Goal: Navigation & Orientation: Find specific page/section

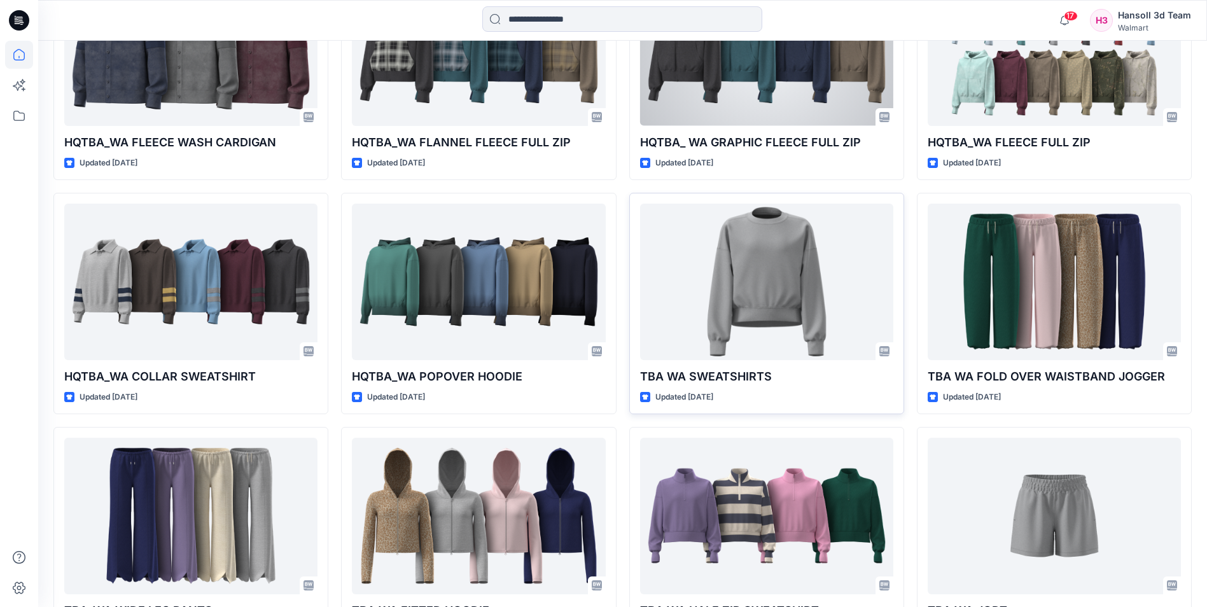
scroll to position [445, 0]
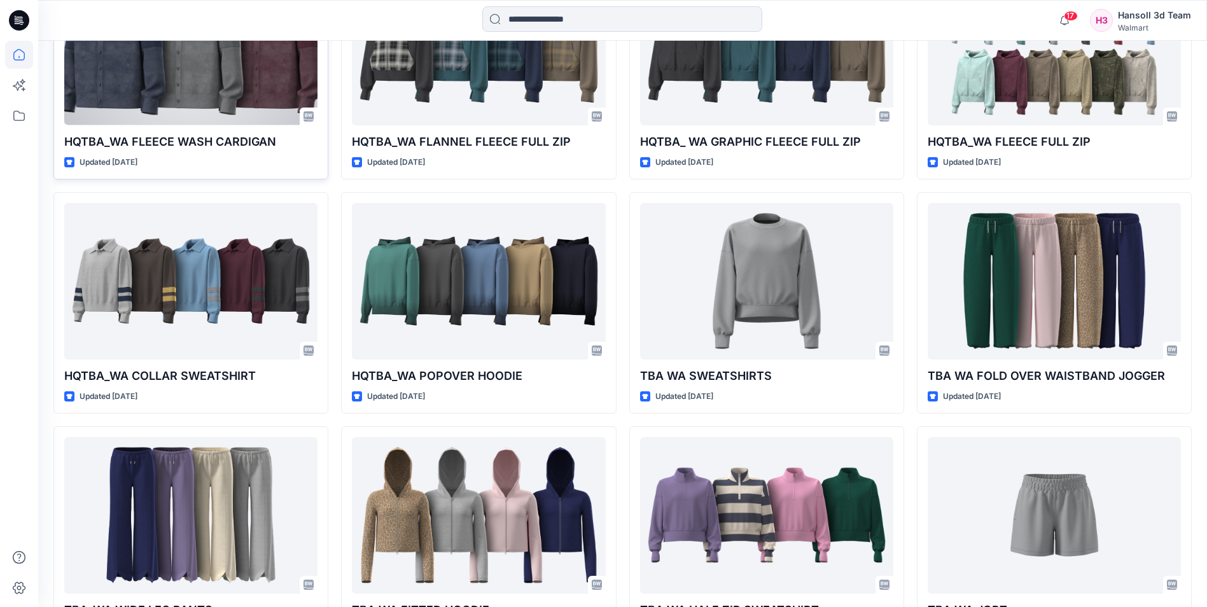
click at [258, 87] on div at bounding box center [190, 47] width 253 height 156
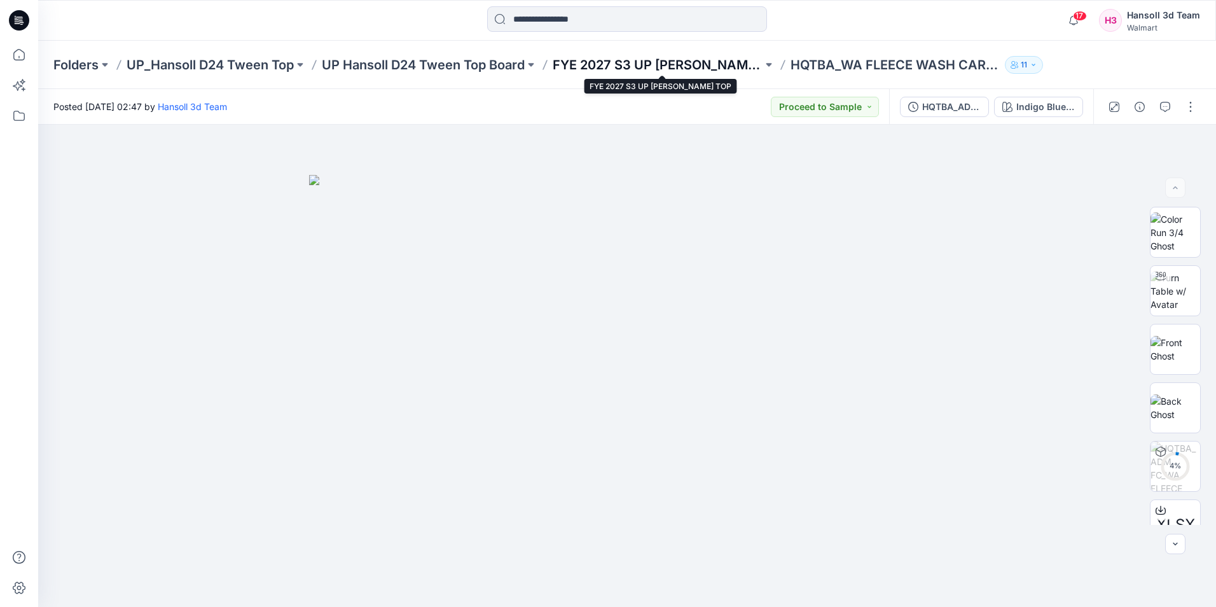
click at [647, 57] on p "FYE 2027 S3 UP [PERSON_NAME] TOP" at bounding box center [658, 65] width 210 height 18
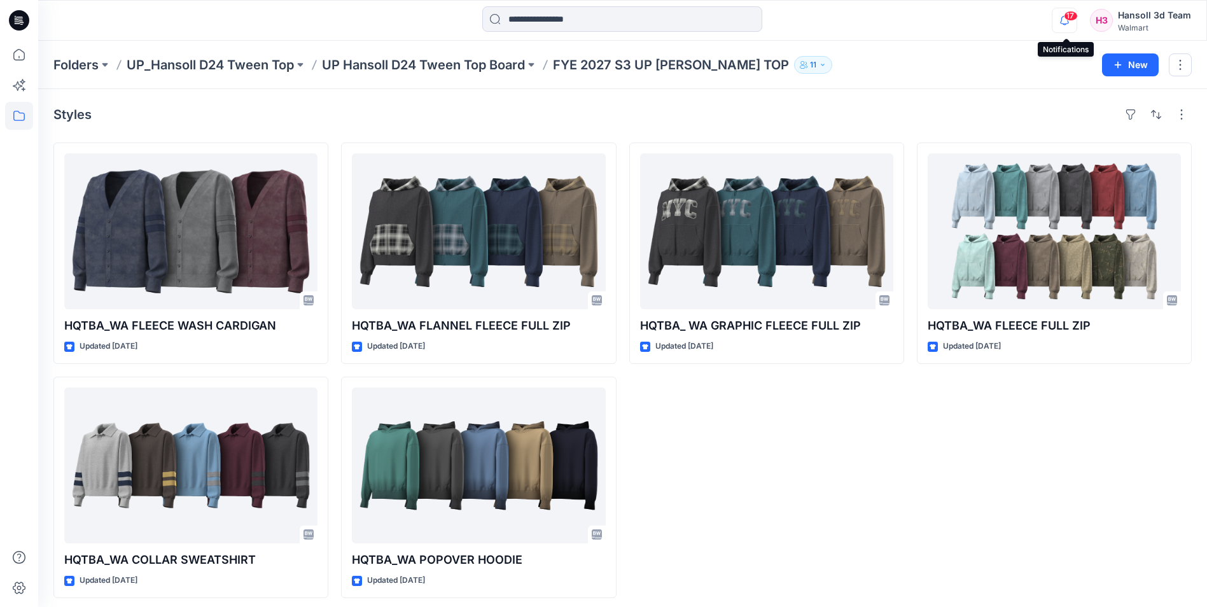
click at [1063, 23] on icon "button" at bounding box center [1064, 20] width 24 height 25
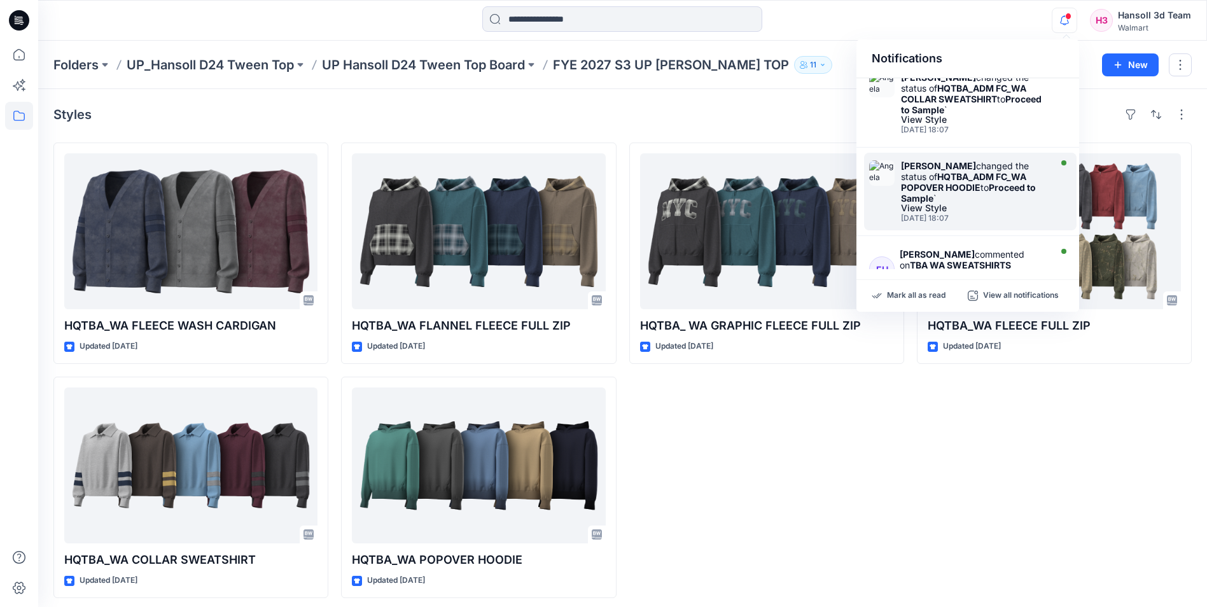
scroll to position [254, 0]
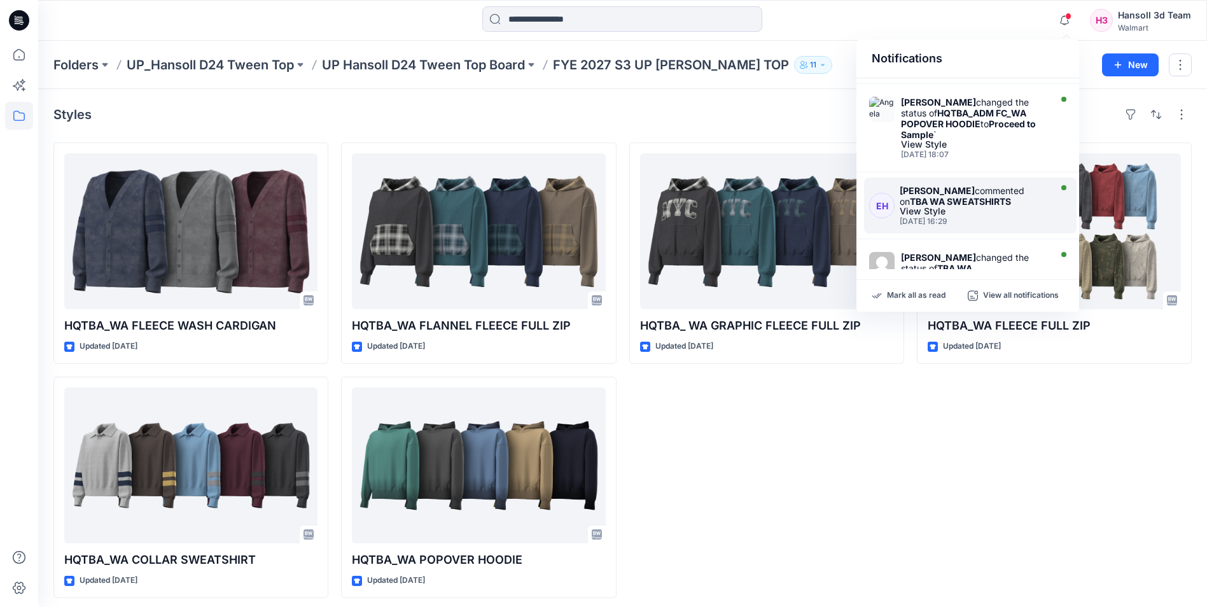
click at [961, 213] on div "View Style" at bounding box center [974, 211] width 148 height 9
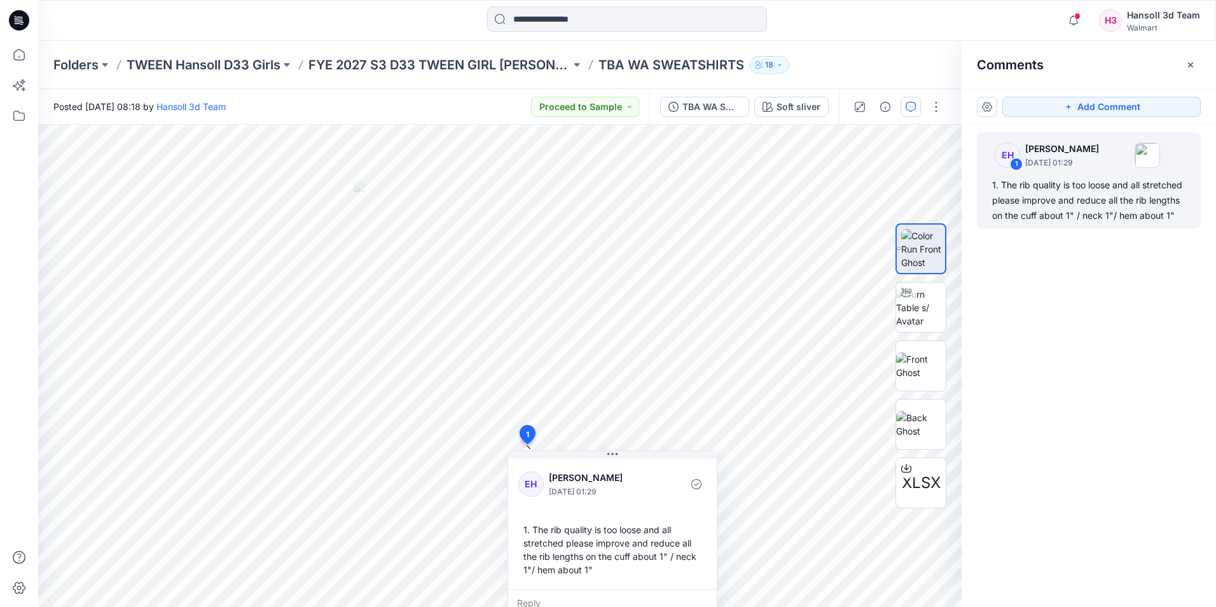
click at [10, 21] on icon at bounding box center [19, 20] width 20 height 20
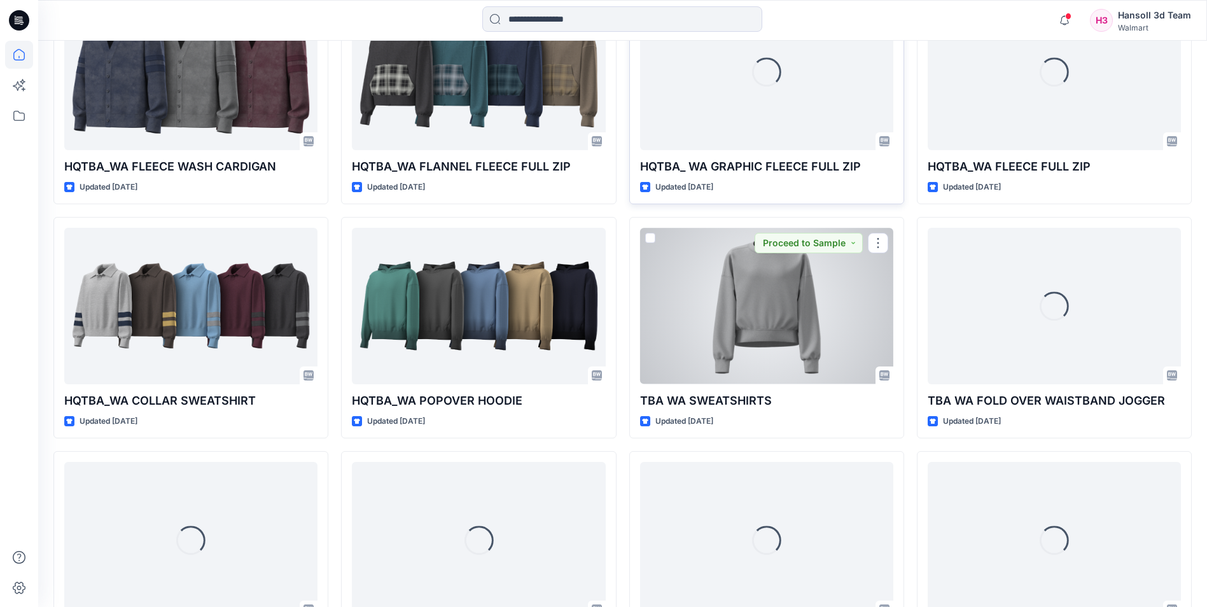
scroll to position [254, 0]
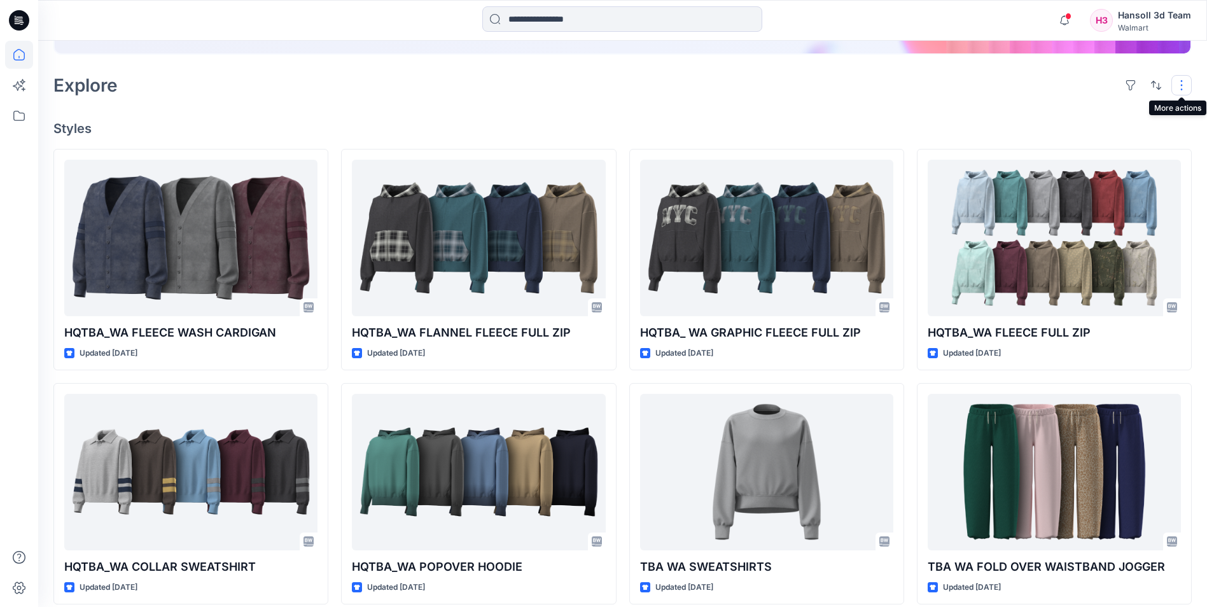
click at [1185, 85] on button "button" at bounding box center [1181, 85] width 20 height 20
click at [1026, 97] on div "Explore Layout Grid Large Grid Folder View Compact Card Card View Card Info" at bounding box center [622, 85] width 1138 height 31
click at [1108, 27] on div "H3" at bounding box center [1101, 20] width 23 height 23
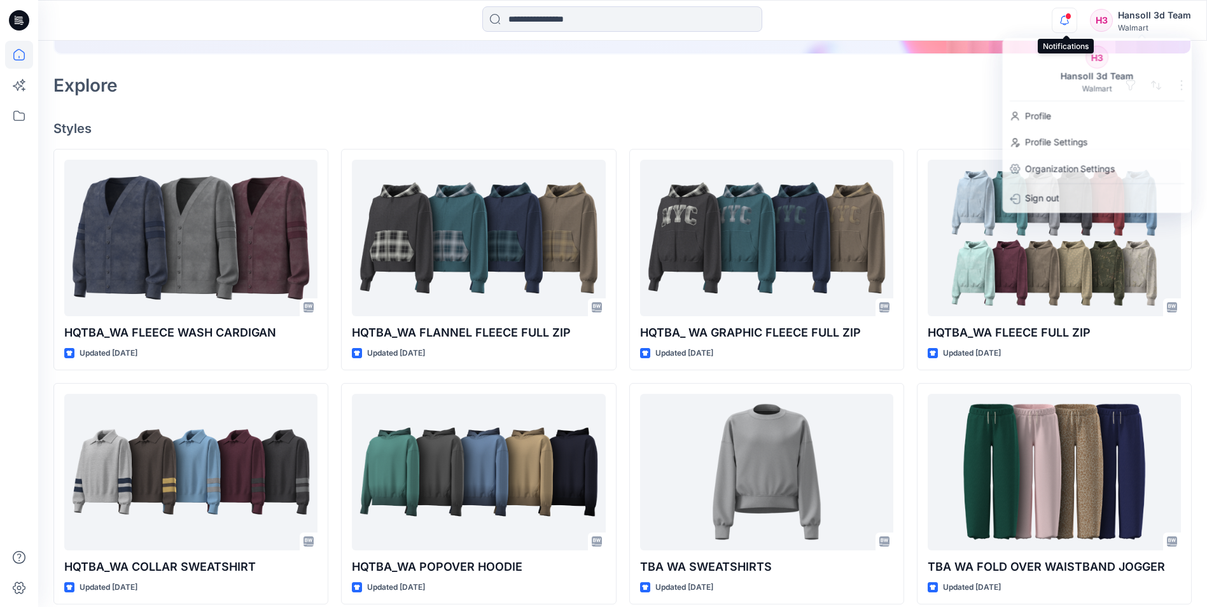
click at [1073, 25] on icon "button" at bounding box center [1064, 20] width 24 height 25
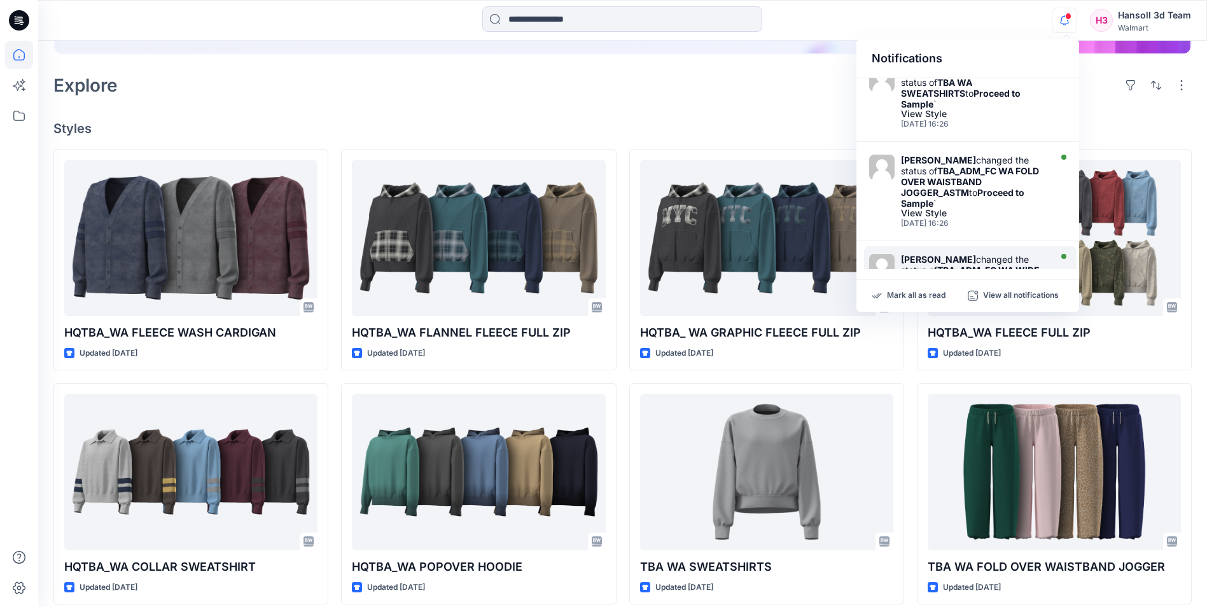
scroll to position [445, 0]
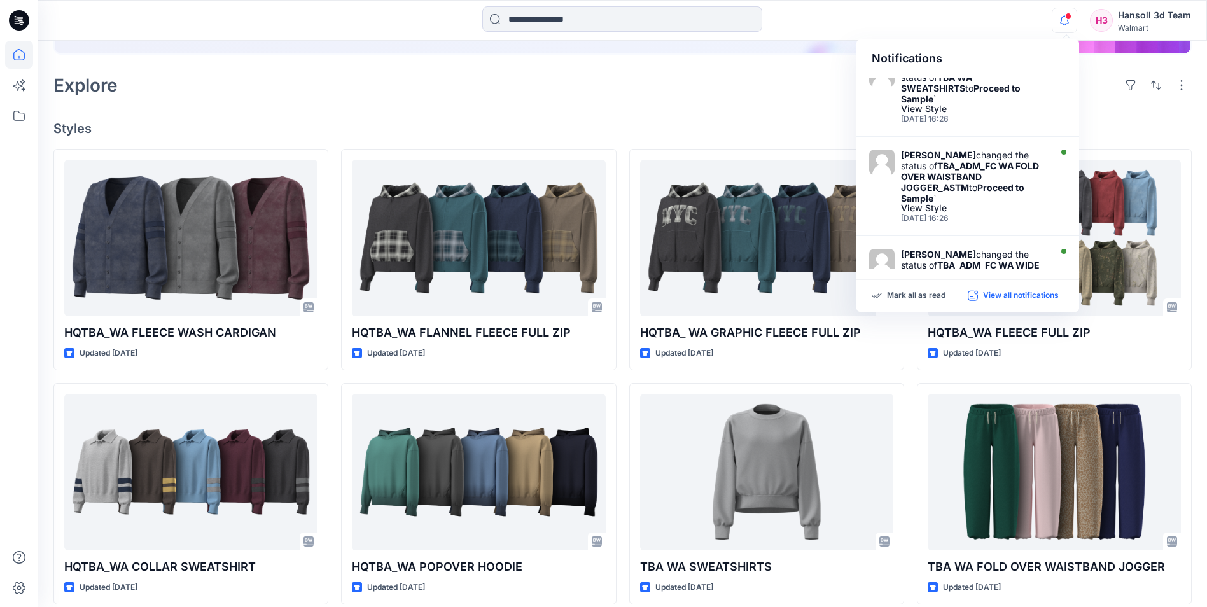
click at [1025, 297] on p "View all notifications" at bounding box center [1021, 295] width 76 height 11
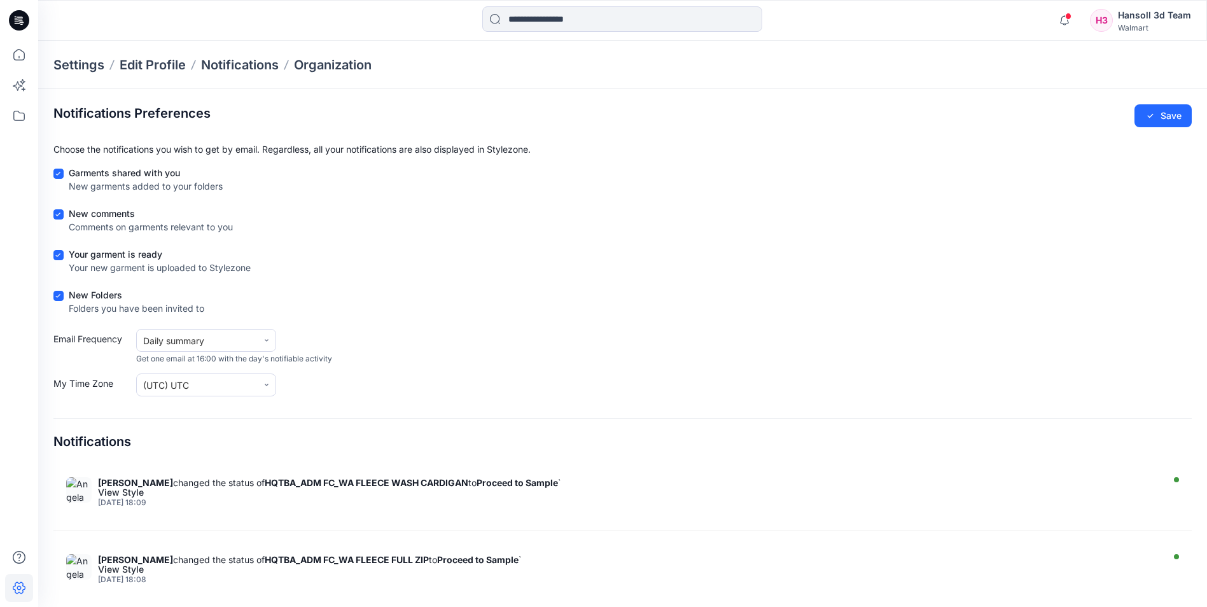
click at [15, 34] on icon at bounding box center [19, 20] width 20 height 41
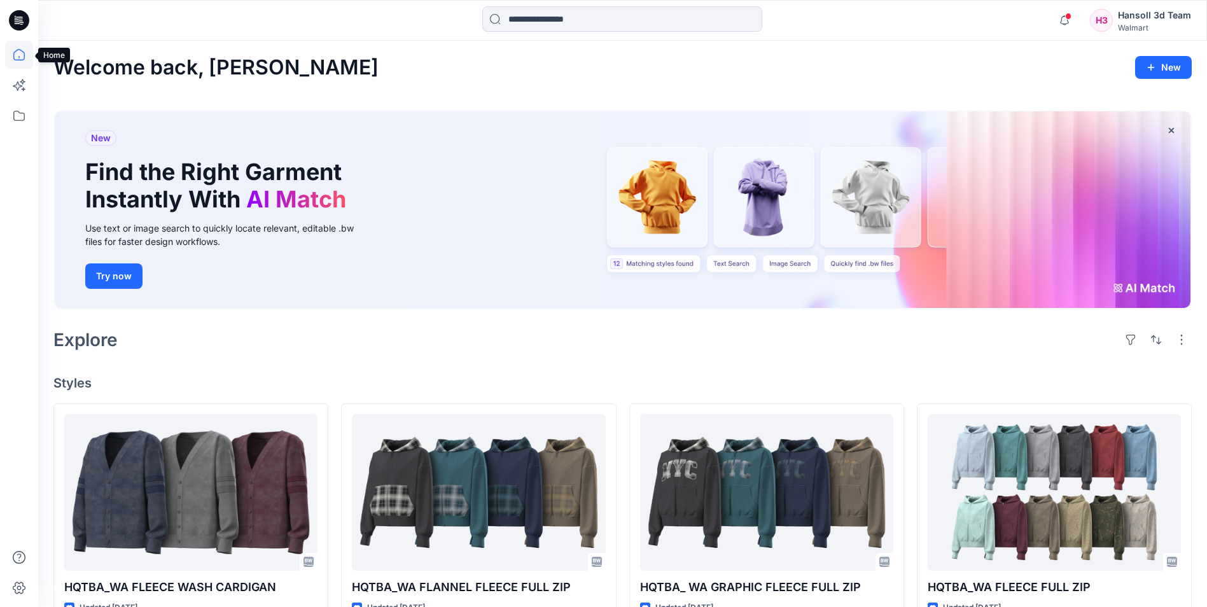
click at [22, 57] on icon at bounding box center [19, 55] width 28 height 28
click at [20, 116] on icon at bounding box center [19, 116] width 28 height 28
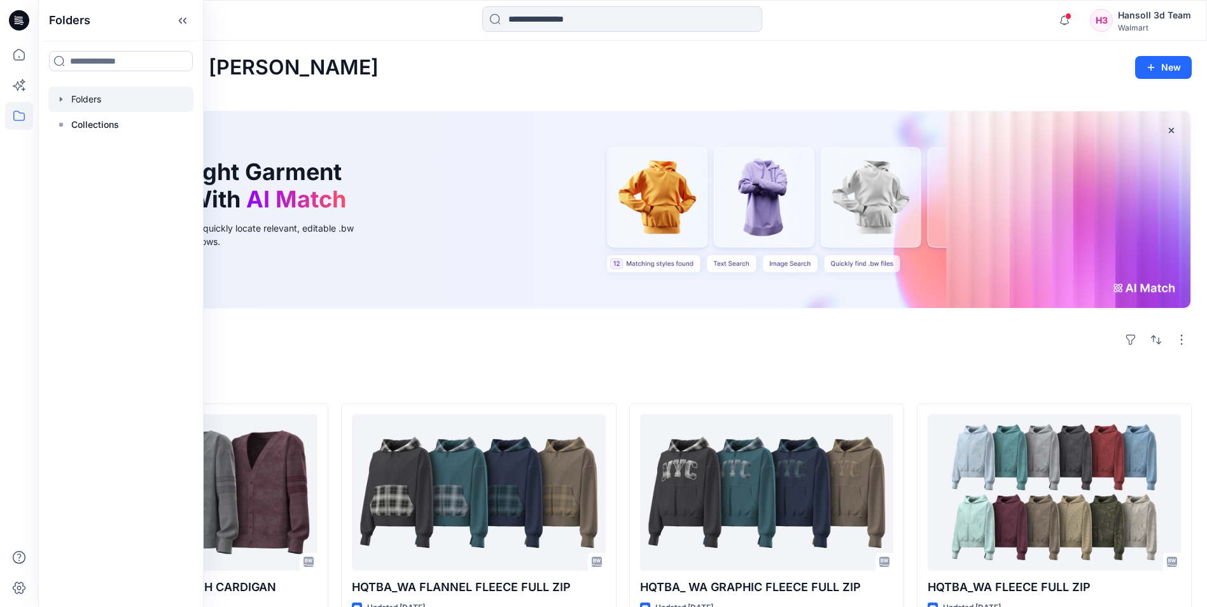
click at [94, 100] on div at bounding box center [120, 99] width 145 height 25
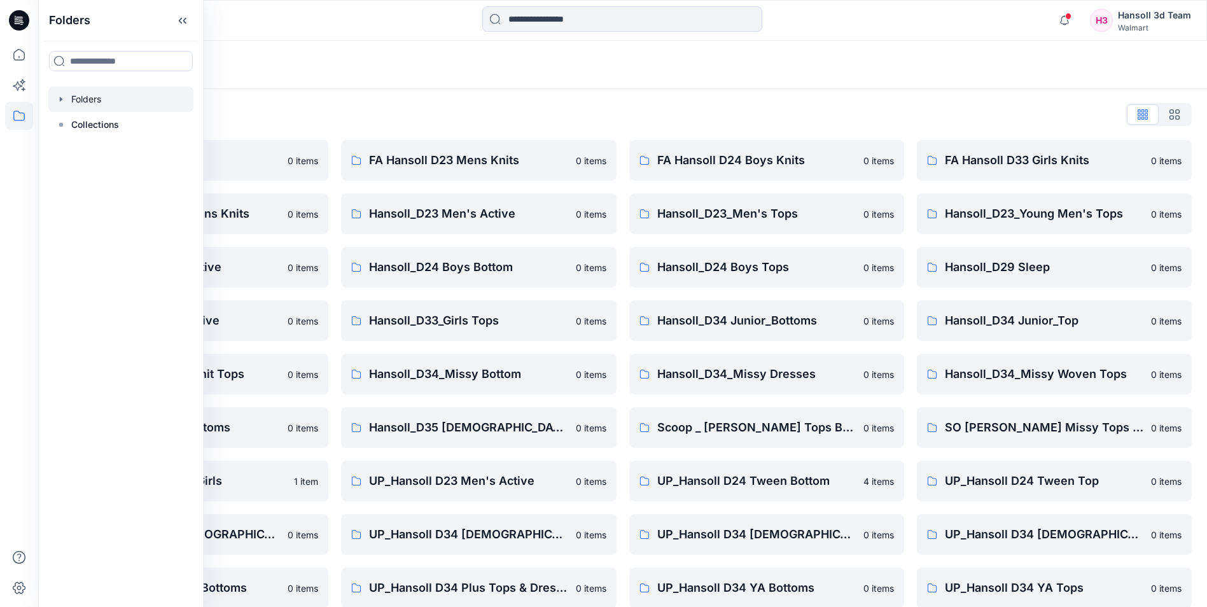
click at [447, 90] on div "Folders List EcoShot Hansoll 0 items FA Hansoll D34 Womens Knits 0 items Hansol…" at bounding box center [622, 436] width 1169 height 695
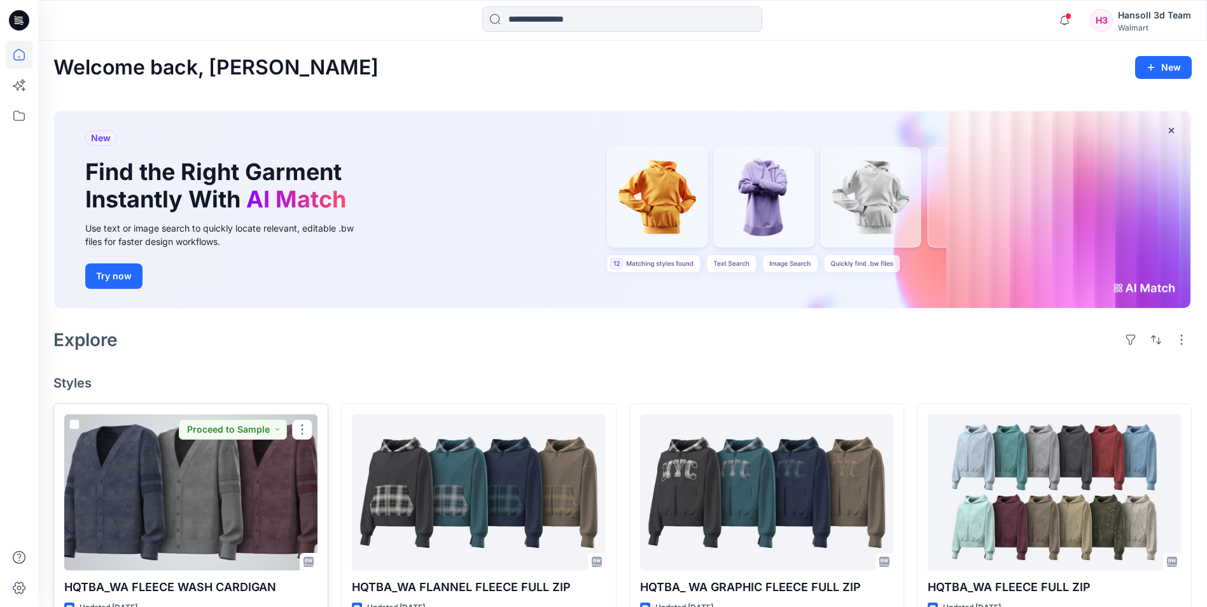
click at [238, 515] on div at bounding box center [190, 492] width 253 height 156
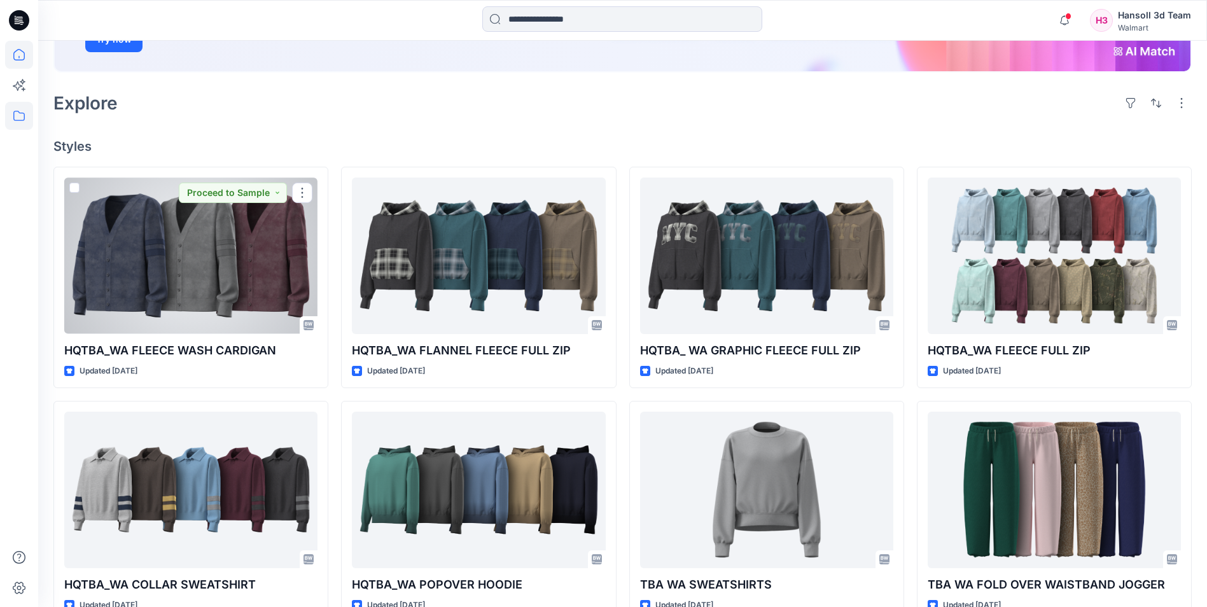
scroll to position [127, 0]
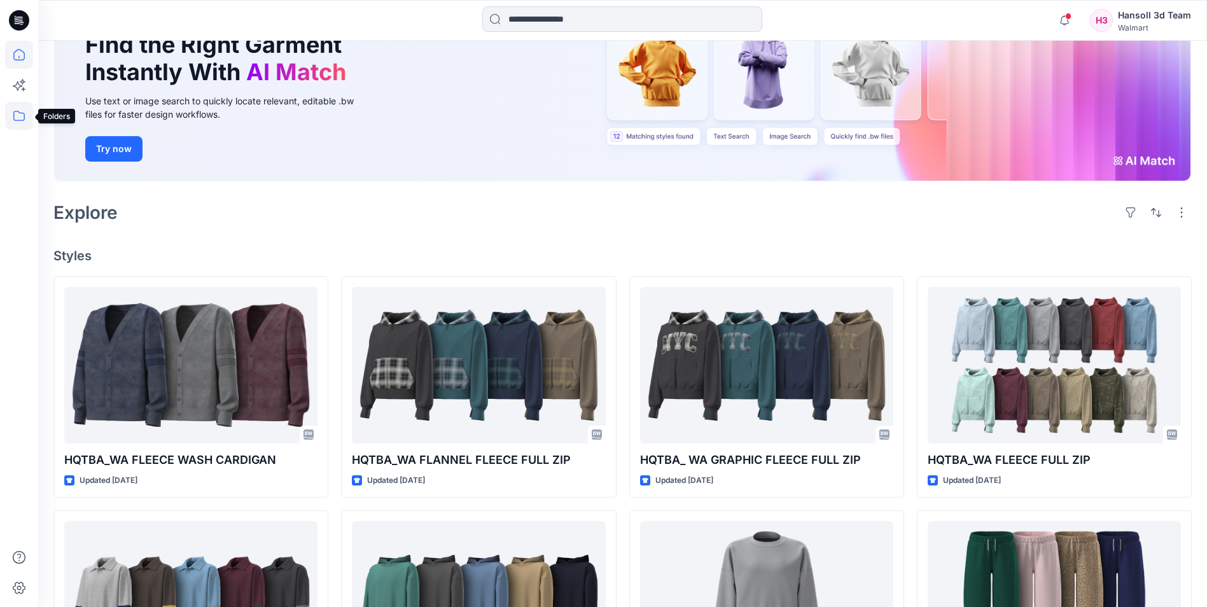
drag, startPoint x: 16, startPoint y: 122, endPoint x: 30, endPoint y: 120, distance: 14.1
click at [17, 122] on icon at bounding box center [19, 116] width 28 height 28
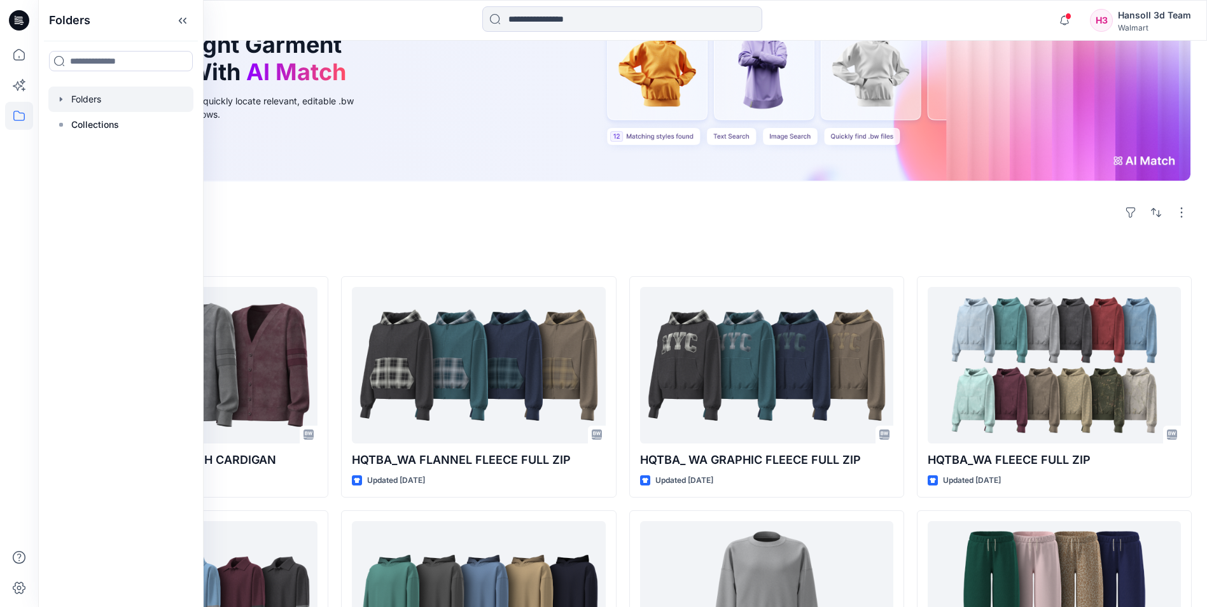
click at [116, 102] on div at bounding box center [120, 99] width 145 height 25
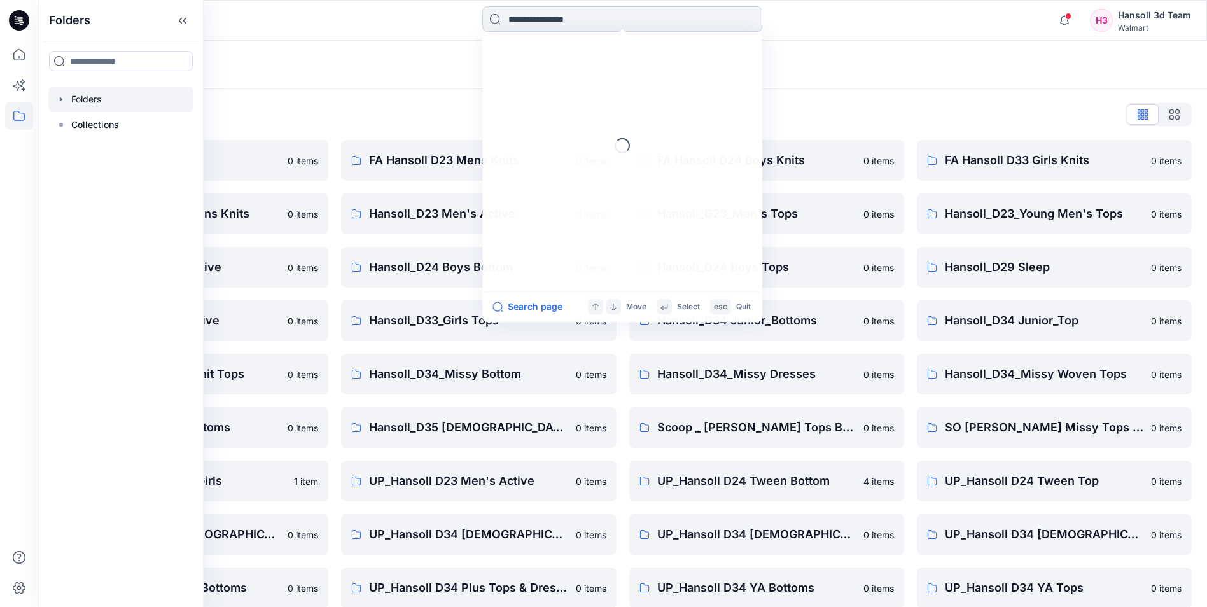
click at [582, 25] on input at bounding box center [622, 18] width 280 height 25
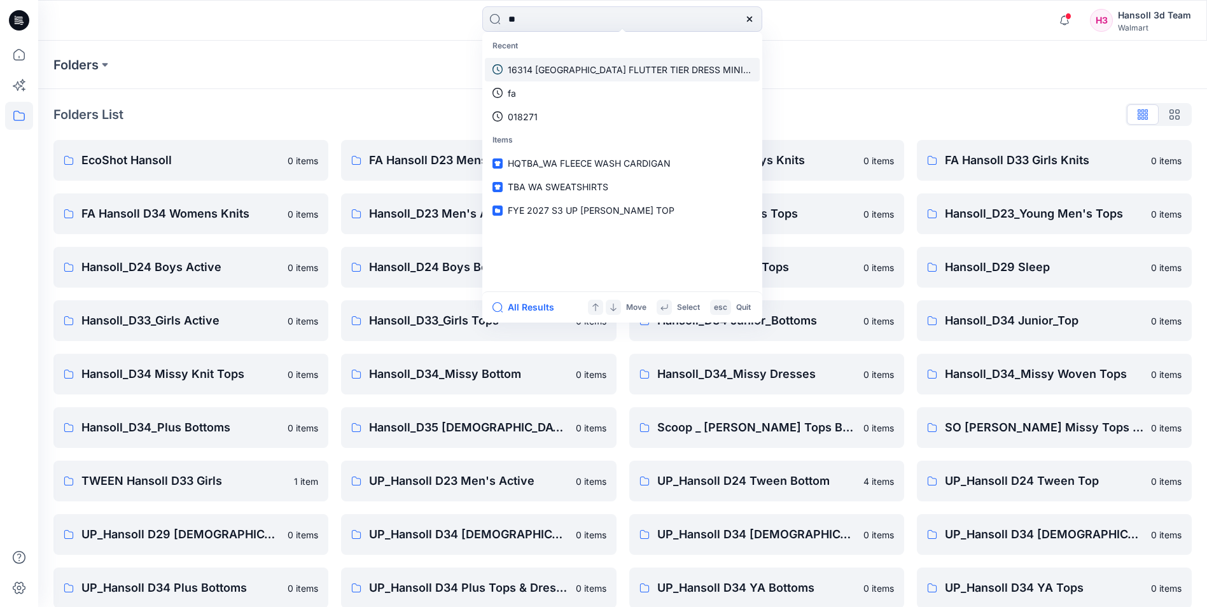
type input "***"
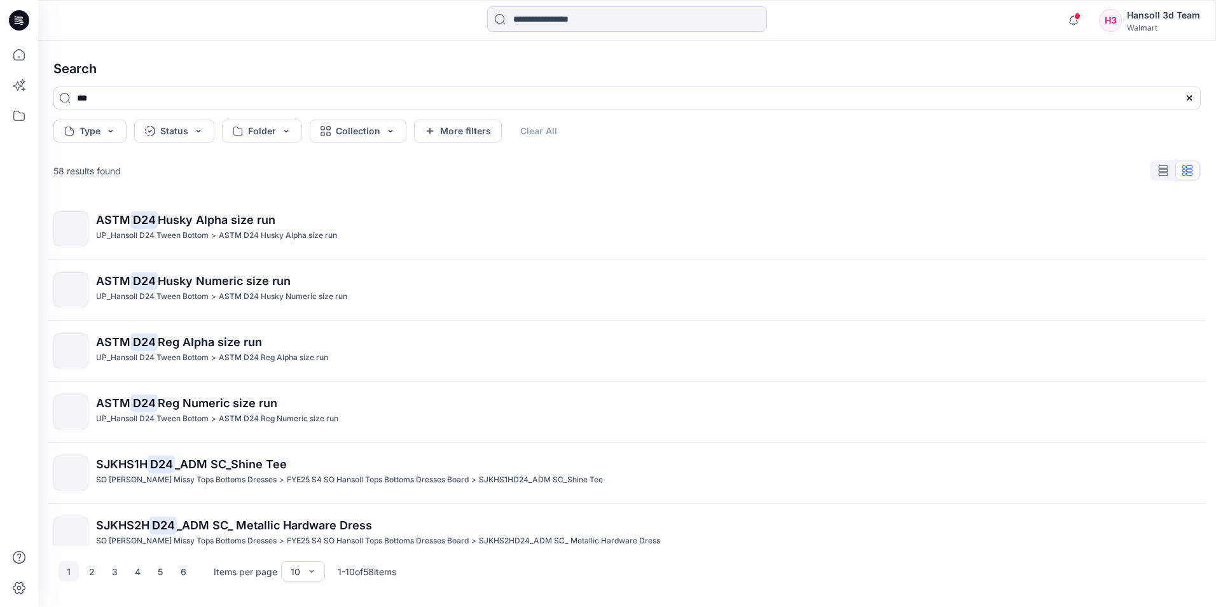
click at [17, 20] on icon at bounding box center [19, 20] width 20 height 20
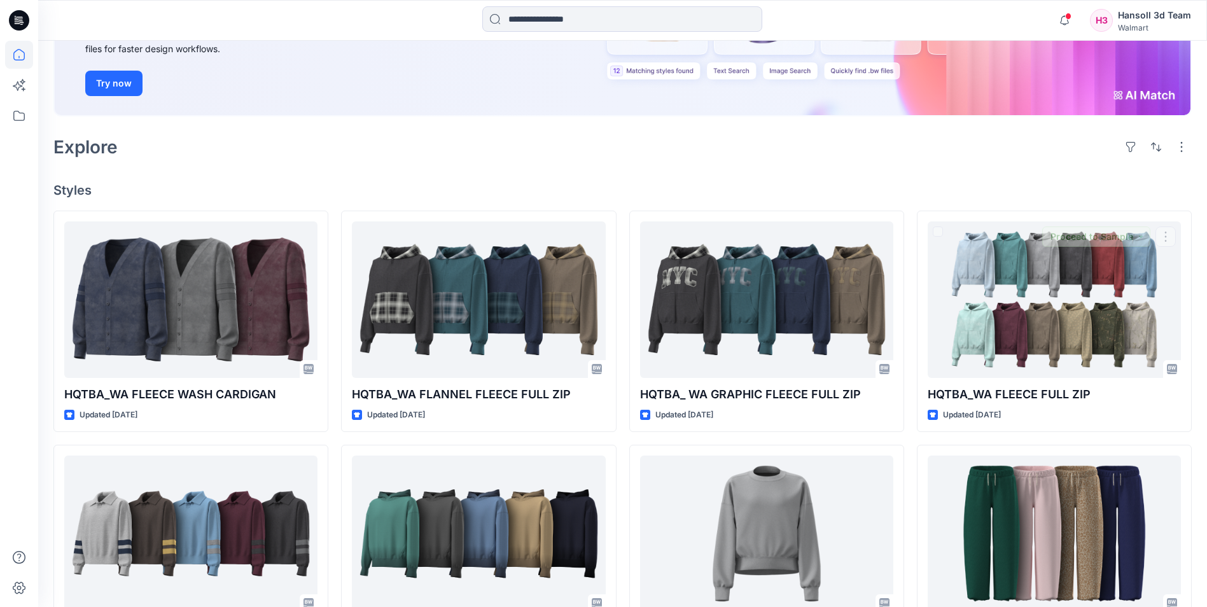
scroll to position [191, 0]
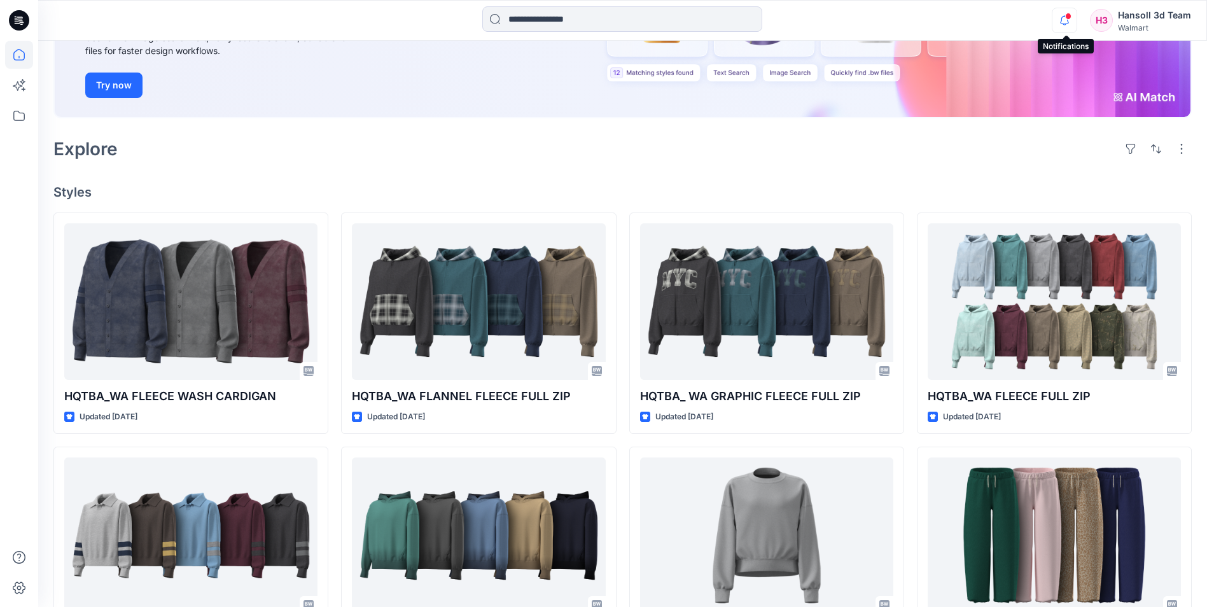
click at [1070, 24] on icon "button" at bounding box center [1064, 20] width 24 height 25
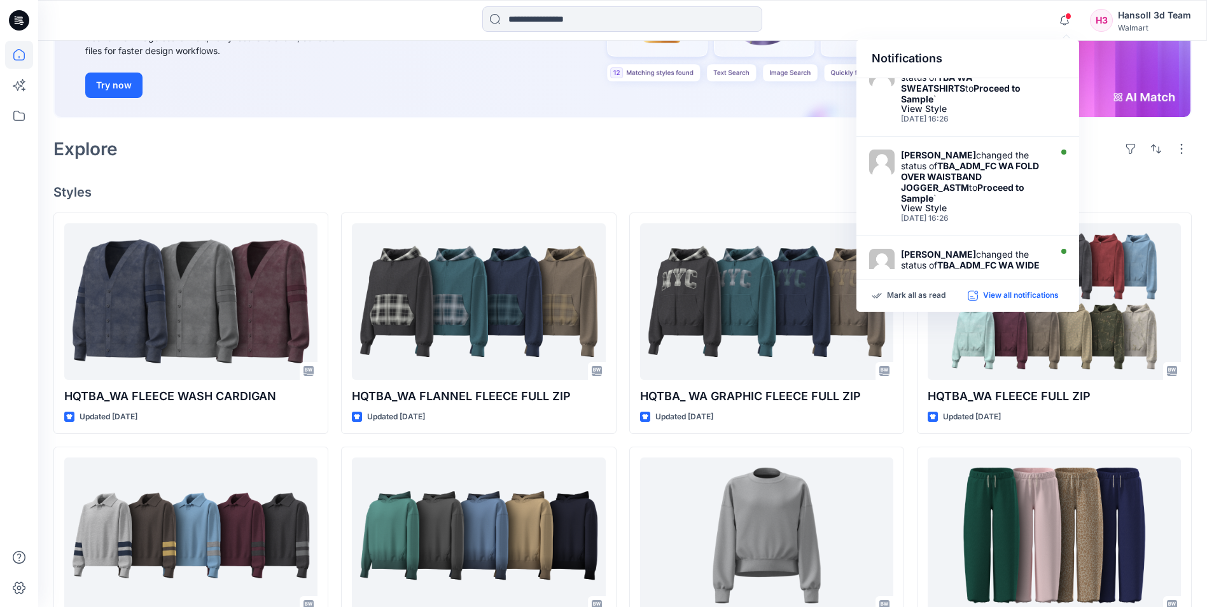
click at [1013, 297] on p "View all notifications" at bounding box center [1021, 295] width 76 height 11
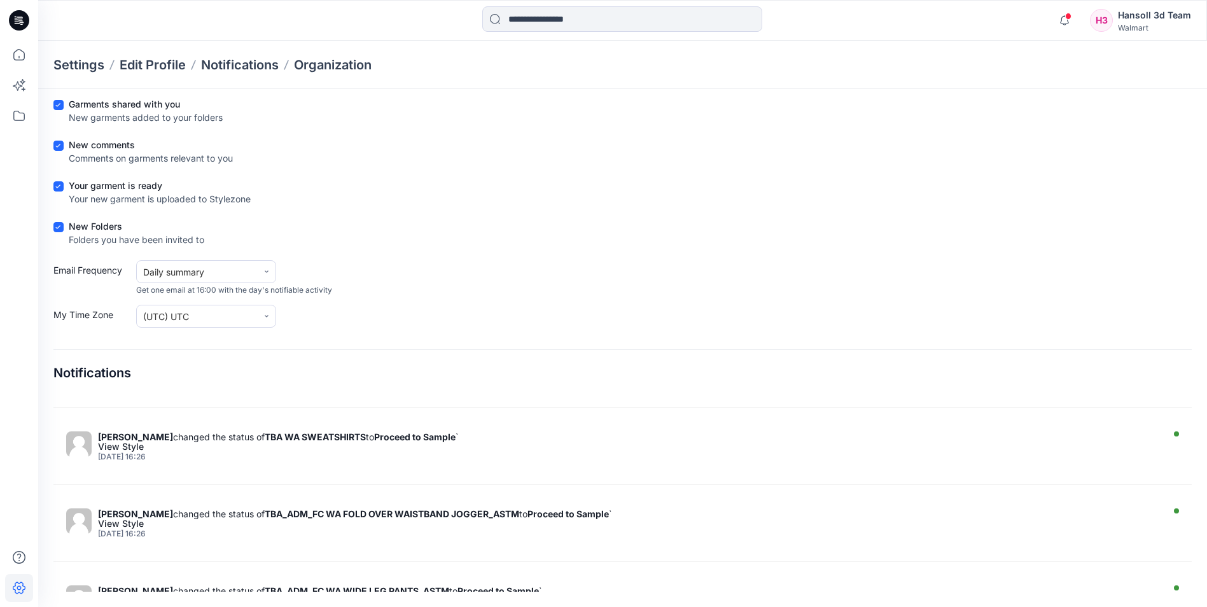
scroll to position [382, 0]
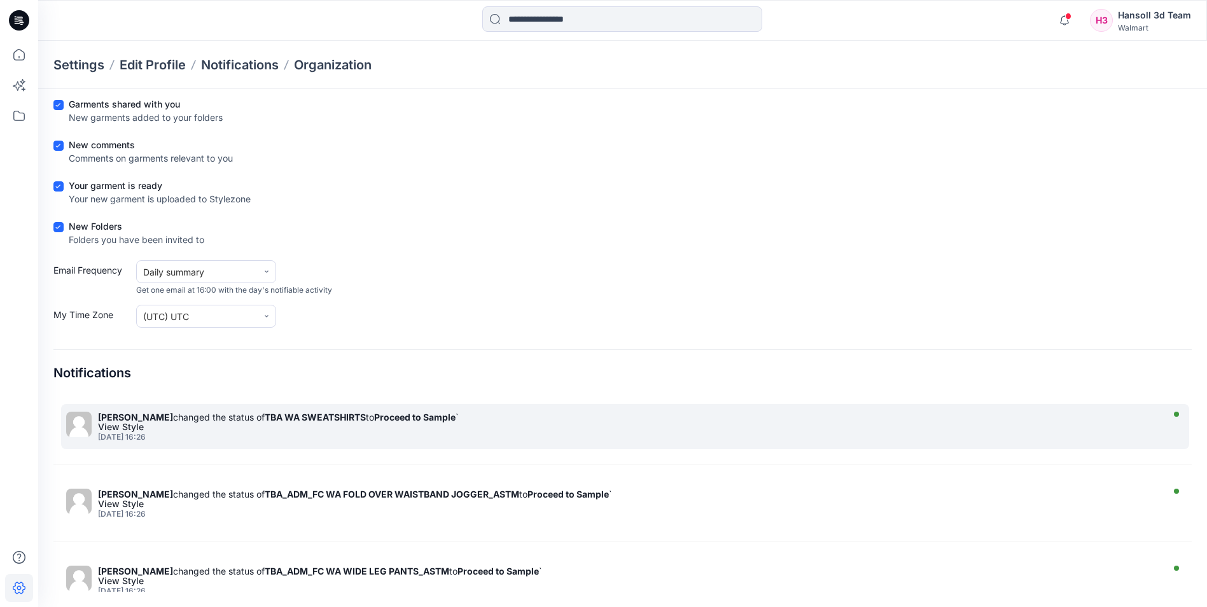
click at [382, 426] on div "View Style" at bounding box center [628, 426] width 1060 height 9
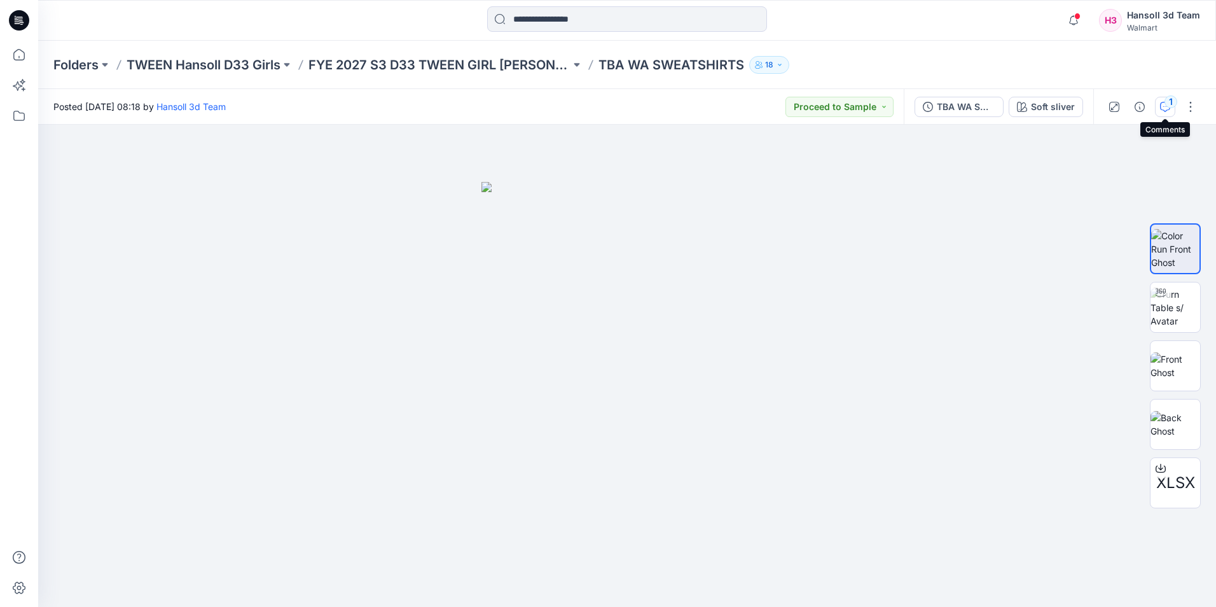
click at [1162, 111] on icon "button" at bounding box center [1165, 107] width 10 height 10
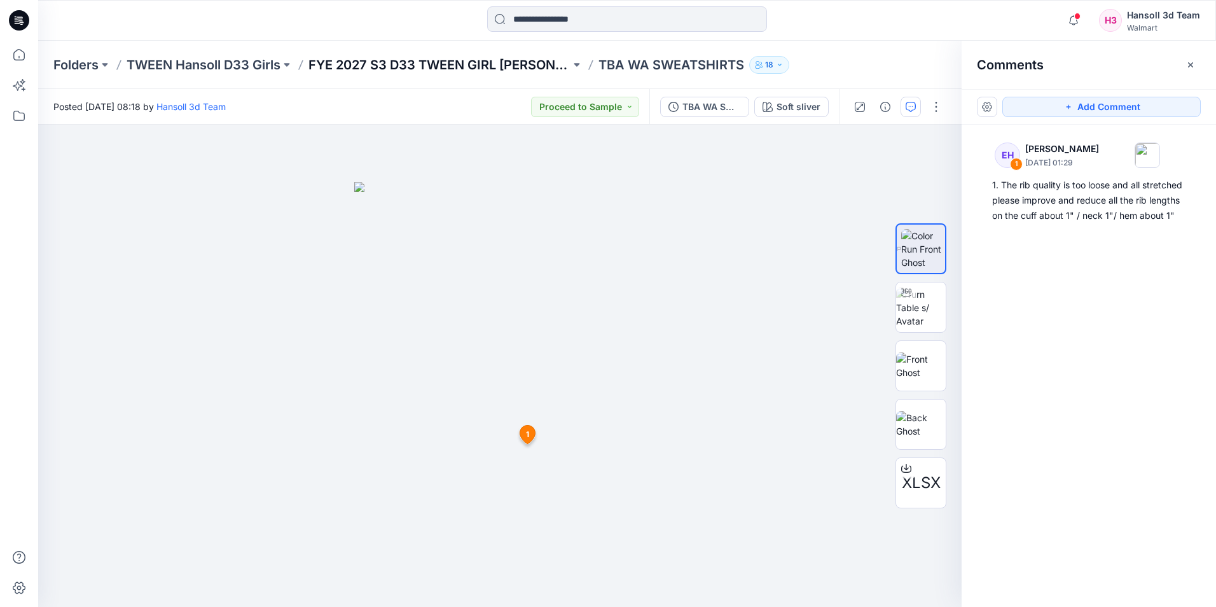
click at [489, 66] on p "FYE 2027 S3 D33 TWEEN GIRL [PERSON_NAME]" at bounding box center [440, 65] width 262 height 18
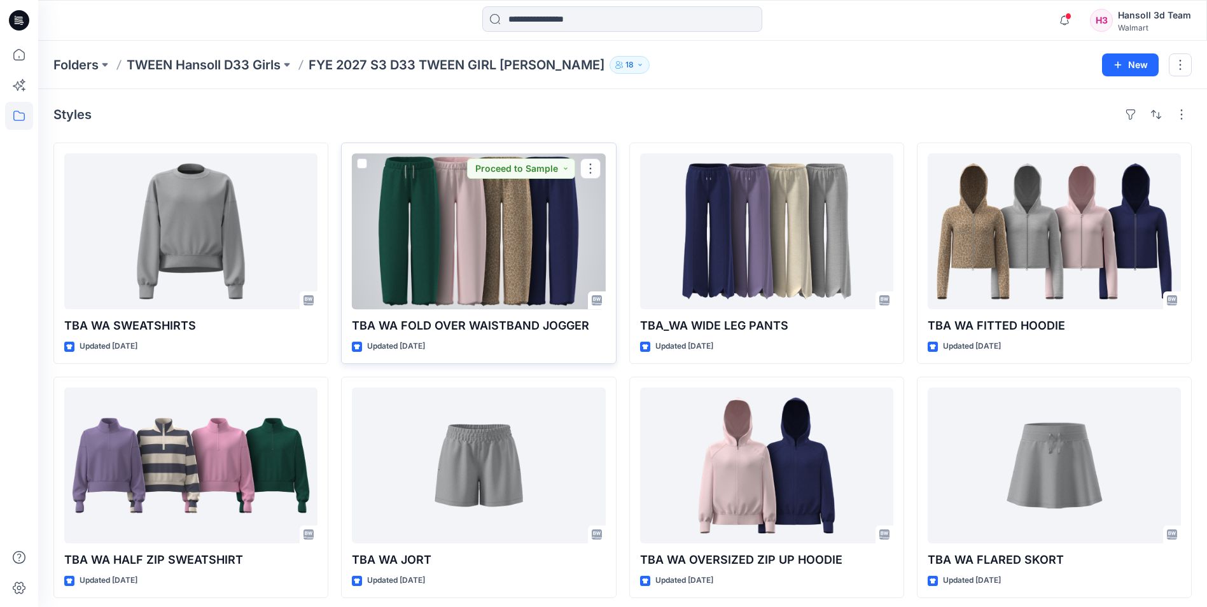
click at [549, 228] on div at bounding box center [478, 231] width 253 height 156
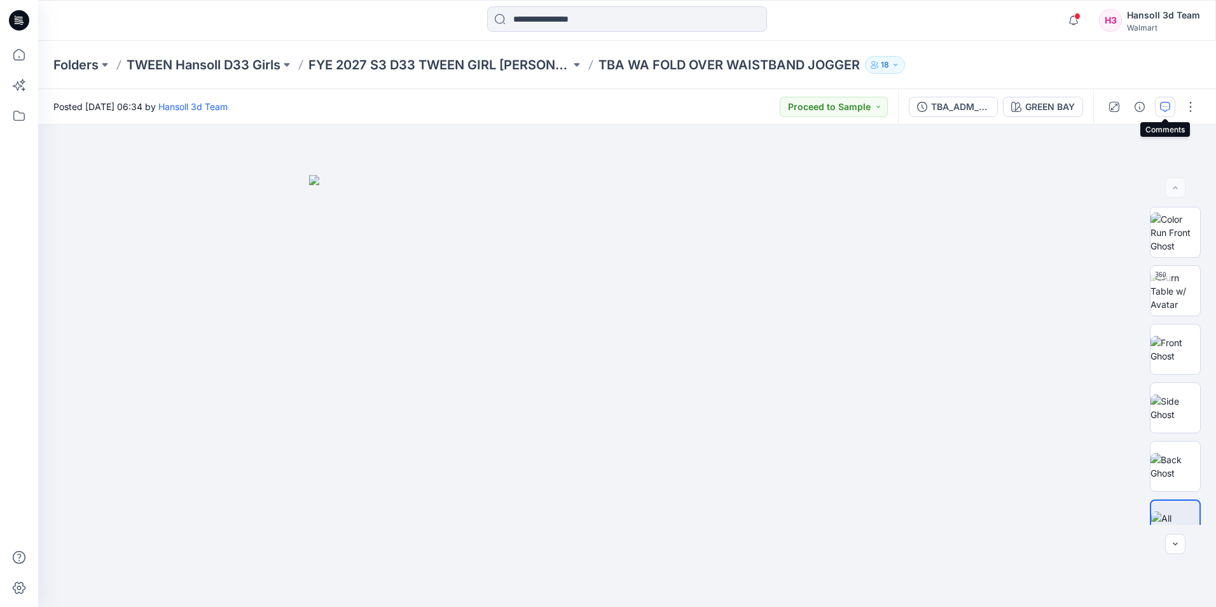
click at [1164, 104] on icon "button" at bounding box center [1165, 107] width 10 height 10
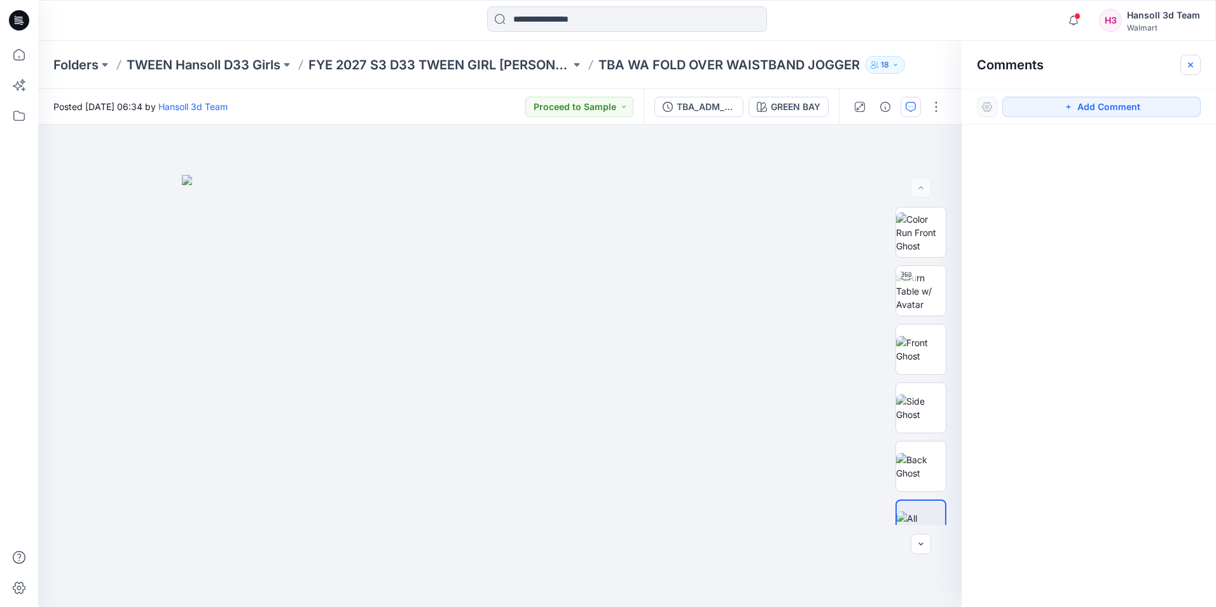
click at [1193, 65] on icon "button" at bounding box center [1191, 65] width 10 height 10
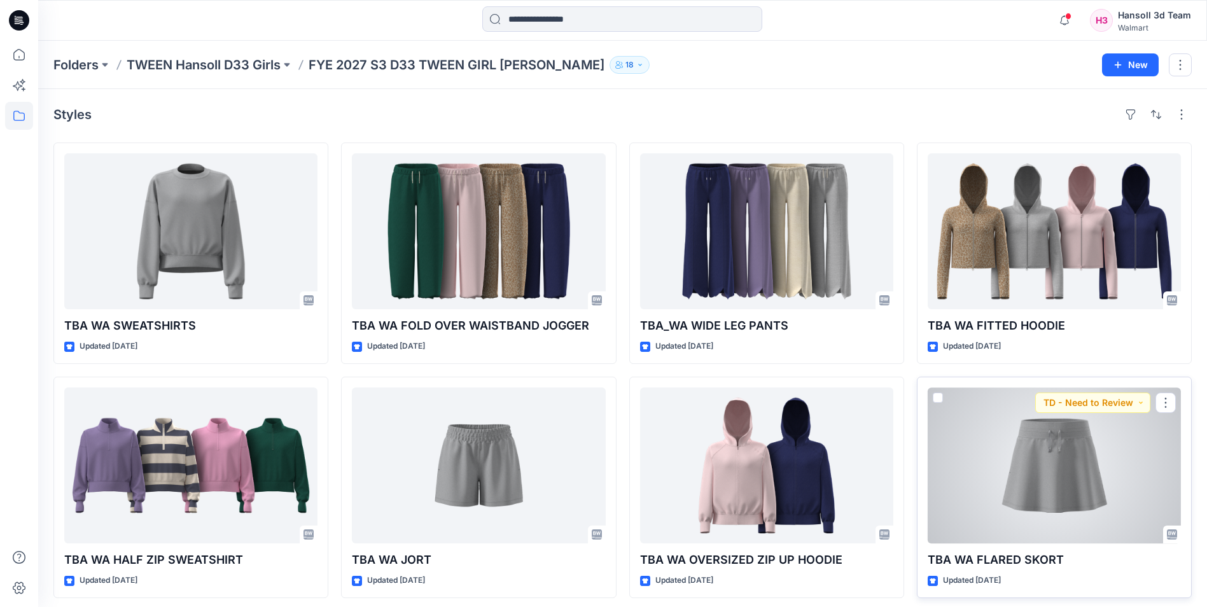
scroll to position [6, 0]
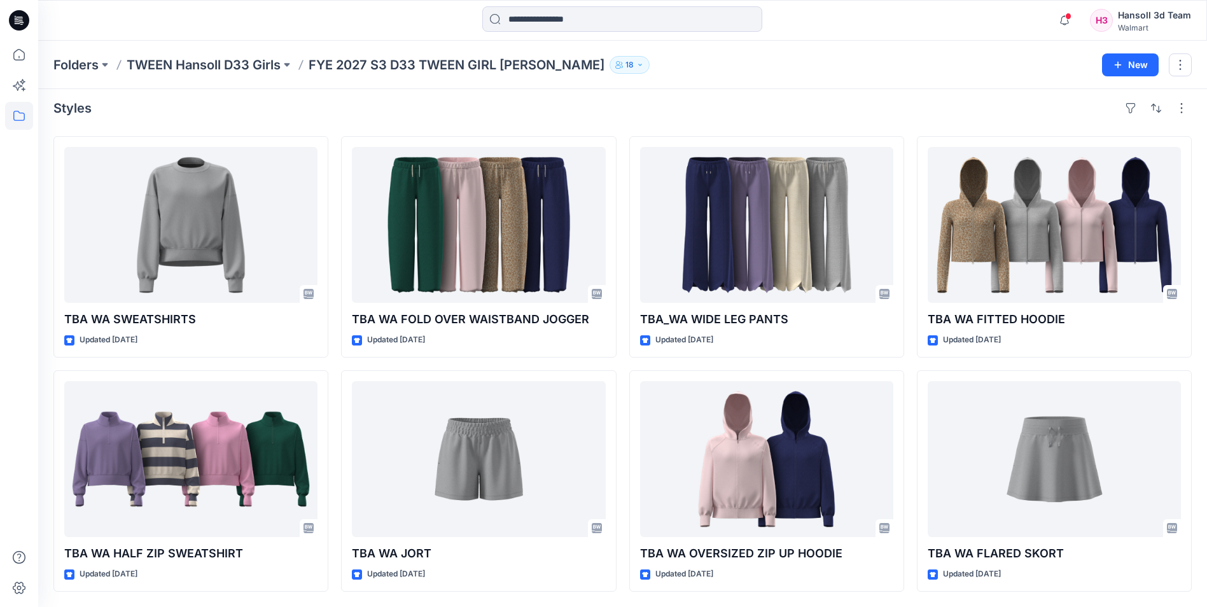
click at [1142, 19] on div "Hansoll 3d Team" at bounding box center [1154, 15] width 73 height 15
click at [928, 67] on div "Folders TWEEN Hansoll D33 Girls FYE 2027 S3 D33 TWEEN GIRL [PERSON_NAME] 18" at bounding box center [572, 65] width 1039 height 18
click at [27, 22] on icon at bounding box center [19, 20] width 20 height 20
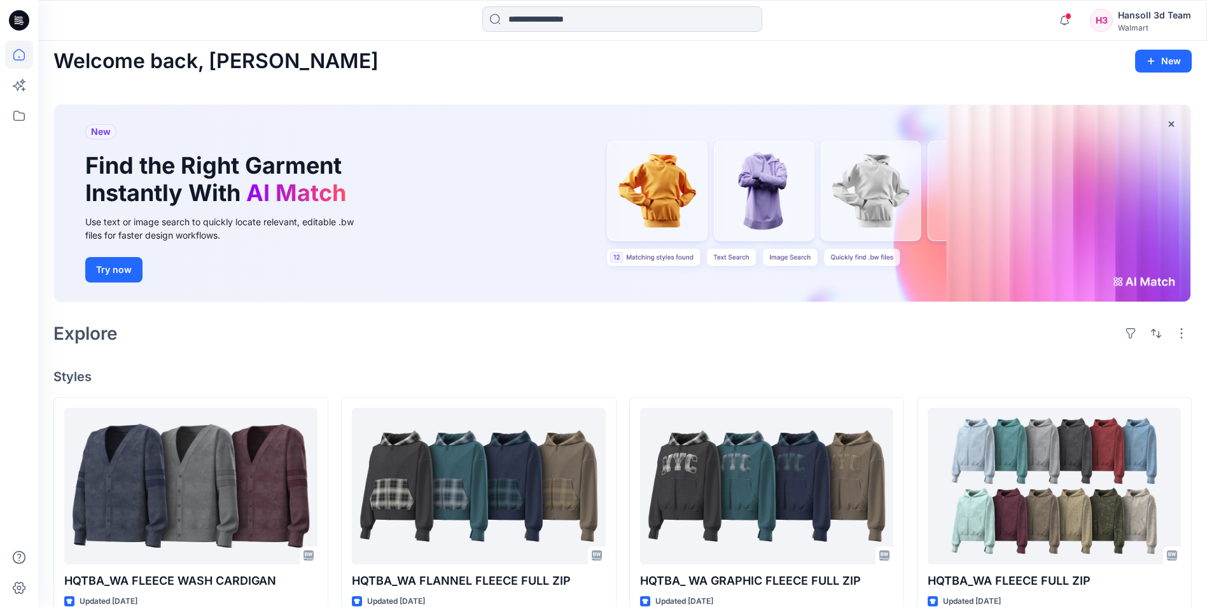
click at [1139, 20] on div "Hansoll 3d Team" at bounding box center [1154, 15] width 73 height 15
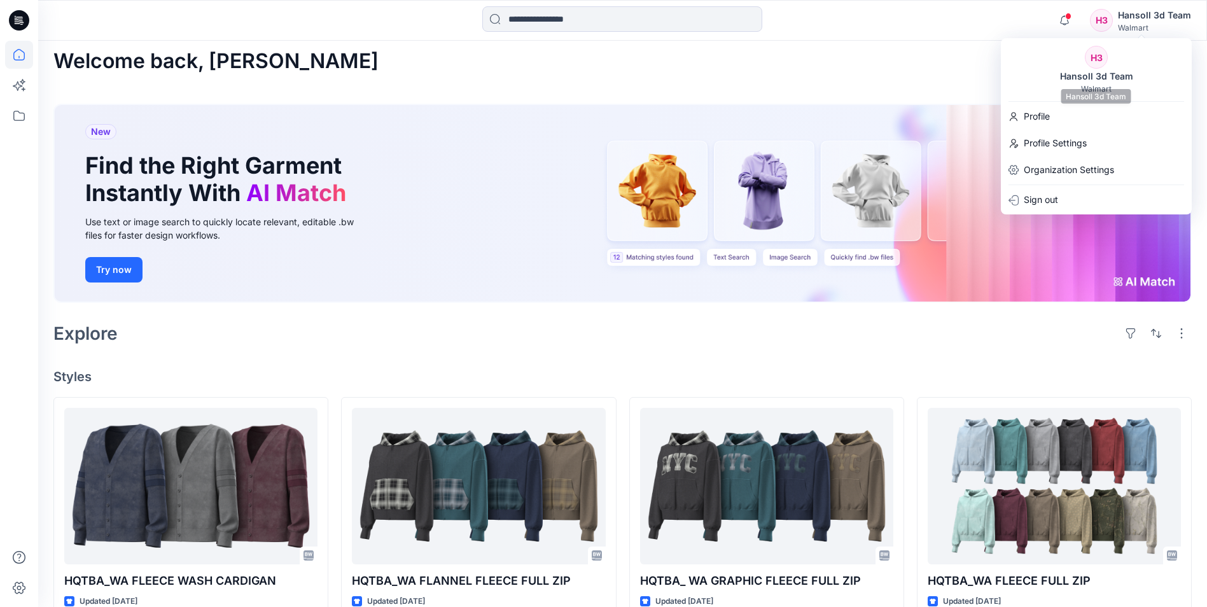
click at [1081, 81] on div "Hansoll 3d Team" at bounding box center [1096, 76] width 88 height 15
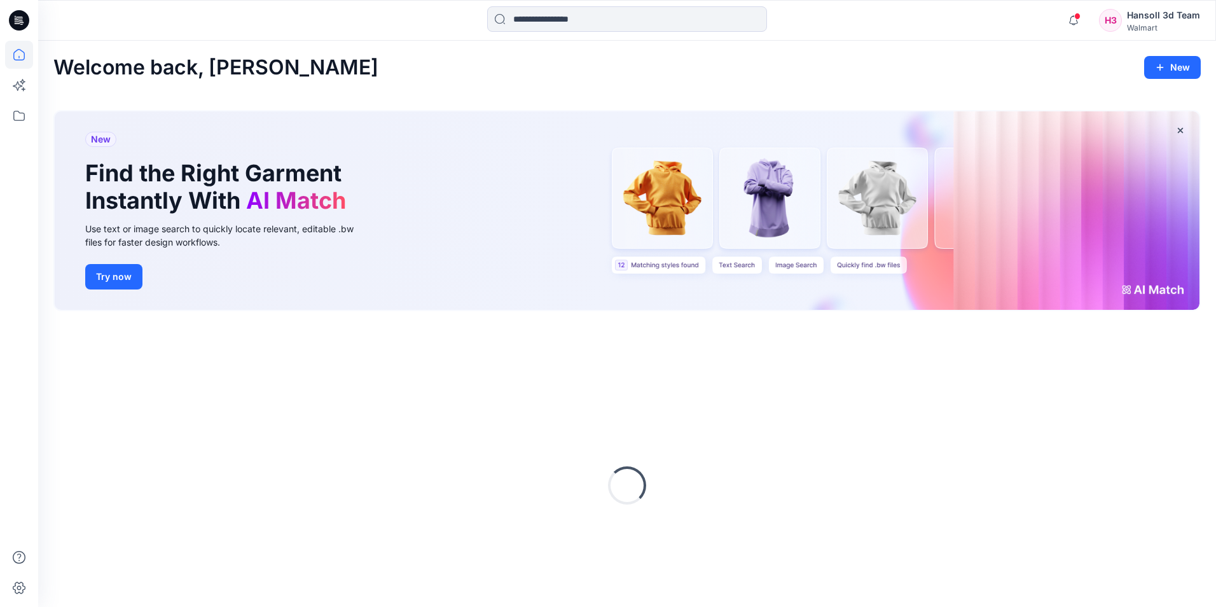
scroll to position [6, 0]
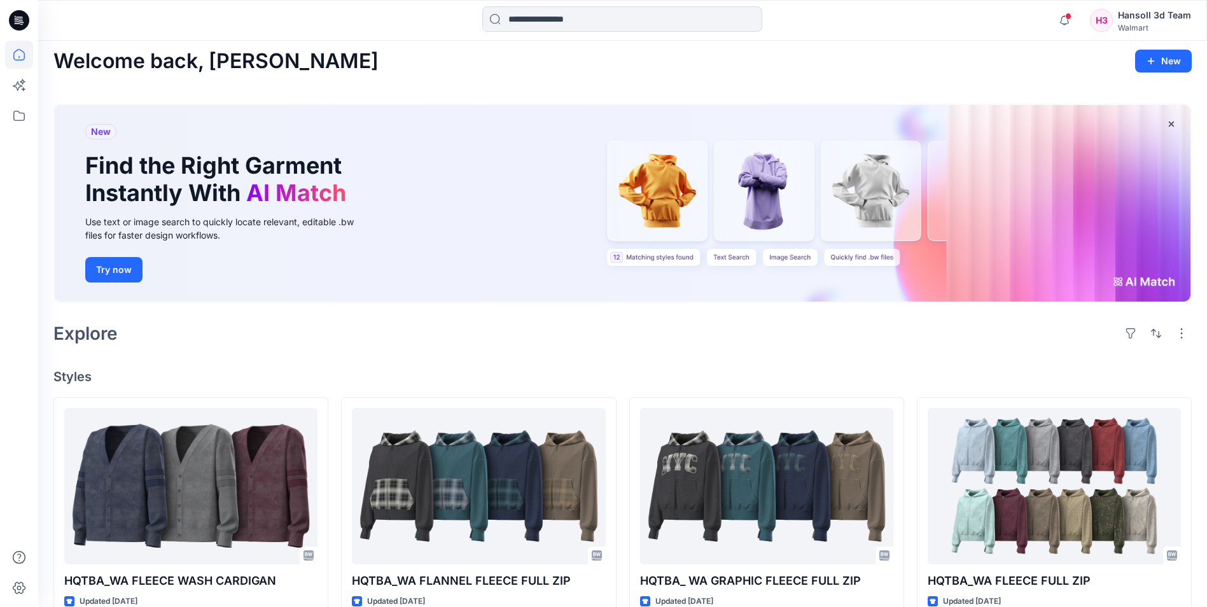
click at [1186, 15] on div "Hansoll 3d Team" at bounding box center [1154, 15] width 73 height 15
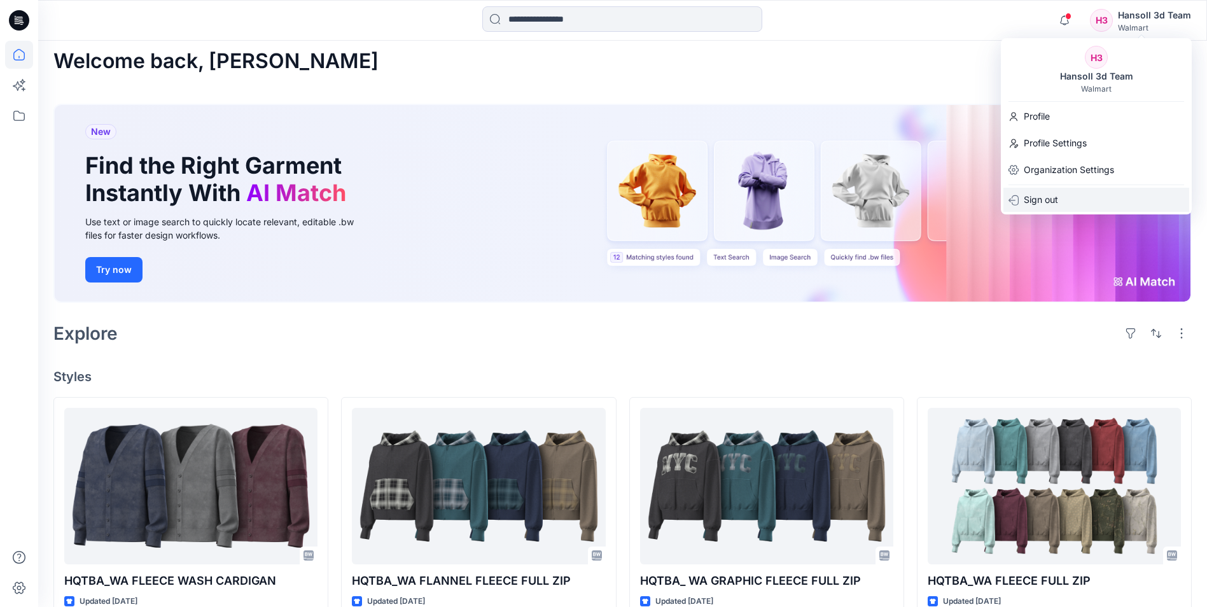
click at [1051, 196] on p "Sign out" at bounding box center [1041, 200] width 34 height 24
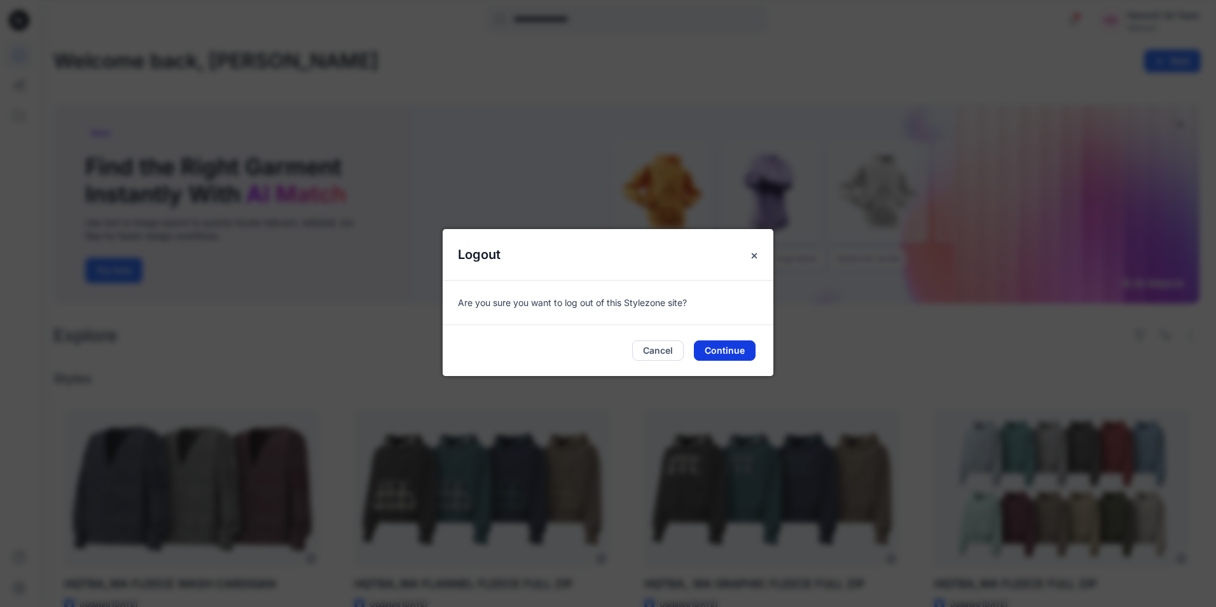
click at [709, 349] on button "Continue" at bounding box center [725, 350] width 62 height 20
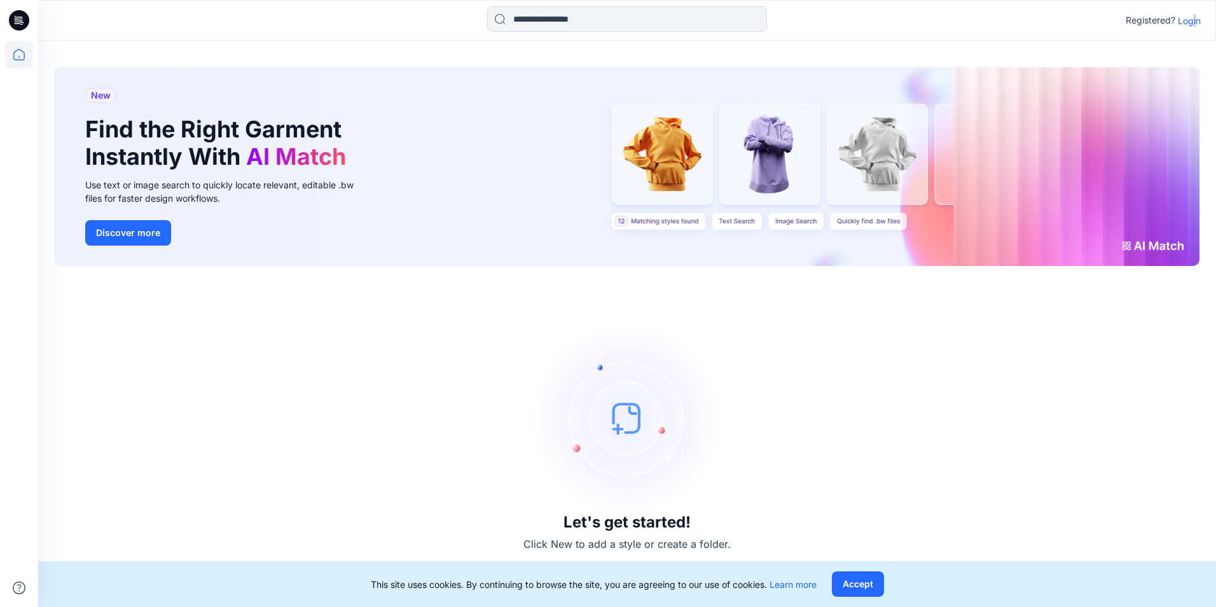
click at [1195, 18] on p "Login" at bounding box center [1189, 20] width 23 height 13
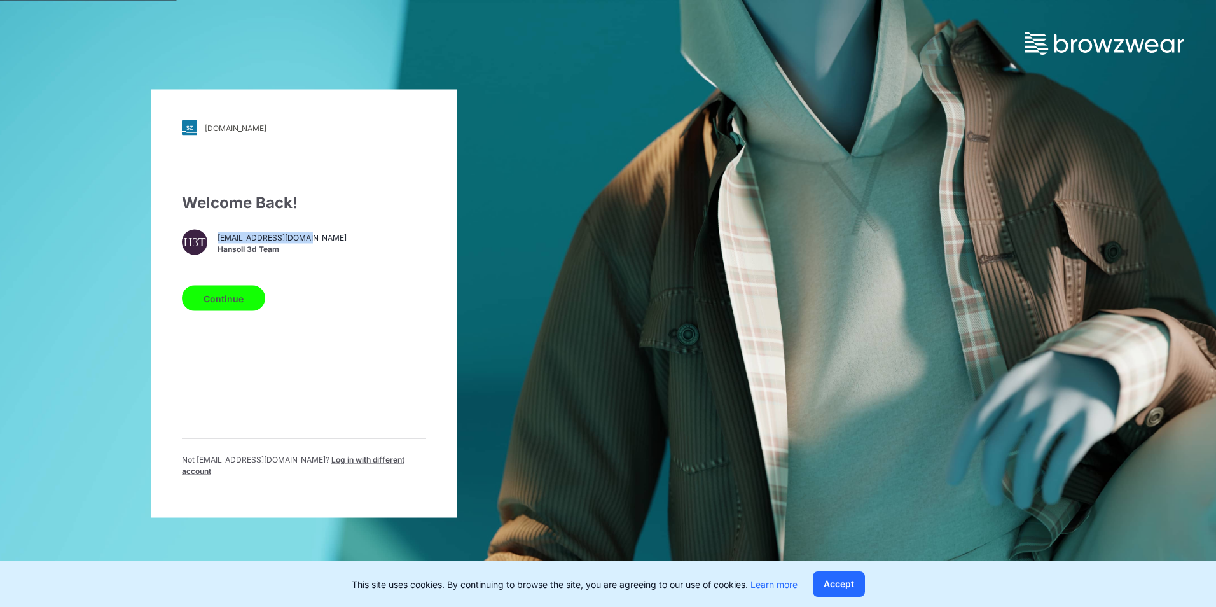
drag, startPoint x: 328, startPoint y: 237, endPoint x: 216, endPoint y: 245, distance: 112.3
click at [216, 245] on div "H3T [EMAIL_ADDRESS][DOMAIN_NAME] Hansoll 3d Team" at bounding box center [304, 242] width 244 height 25
copy span "[EMAIL_ADDRESS][DOMAIN_NAME]"
click at [246, 305] on button "Continue" at bounding box center [223, 298] width 83 height 25
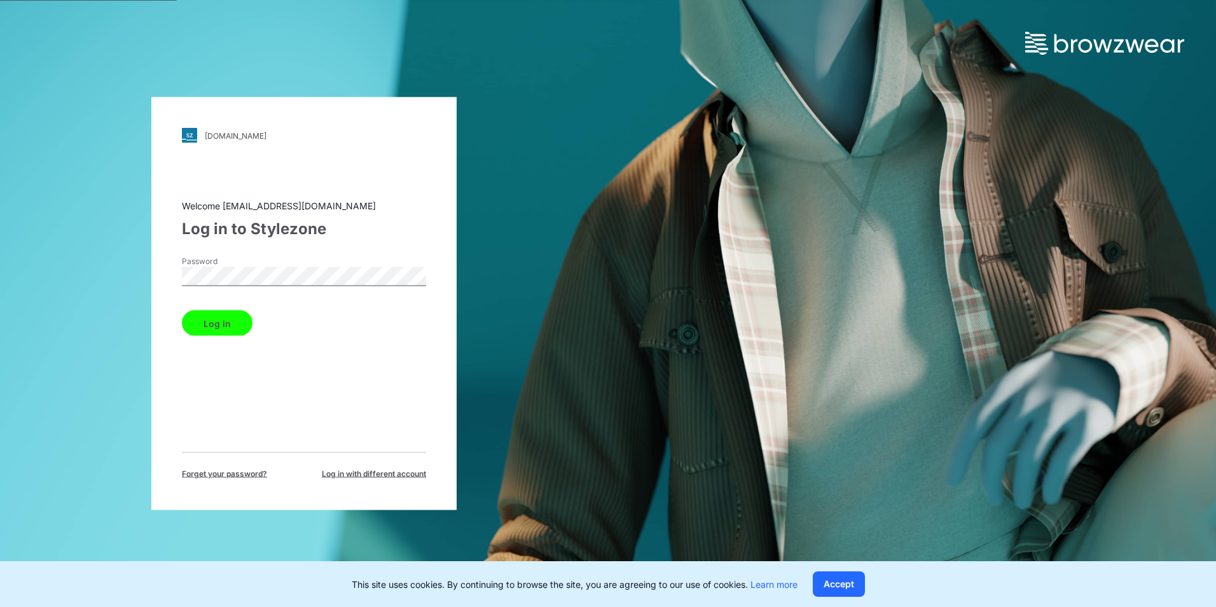
click at [154, 276] on div "[DOMAIN_NAME] Loading... Welcome [EMAIL_ADDRESS][DOMAIN_NAME] Log in to Stylezo…" at bounding box center [303, 303] width 305 height 413
click at [161, 288] on div "walmart.stylezone.com Loading... Welcome hst070015@hansoll.com Log in to Stylez…" at bounding box center [303, 303] width 305 height 413
click at [318, 256] on div "Password" at bounding box center [304, 275] width 244 height 38
click at [162, 274] on div "walmart.stylezone.com Loading... Welcome hst070015@hansoll.com Log in to Stylez…" at bounding box center [303, 303] width 305 height 413
click at [236, 256] on label "Password" at bounding box center [226, 261] width 89 height 11
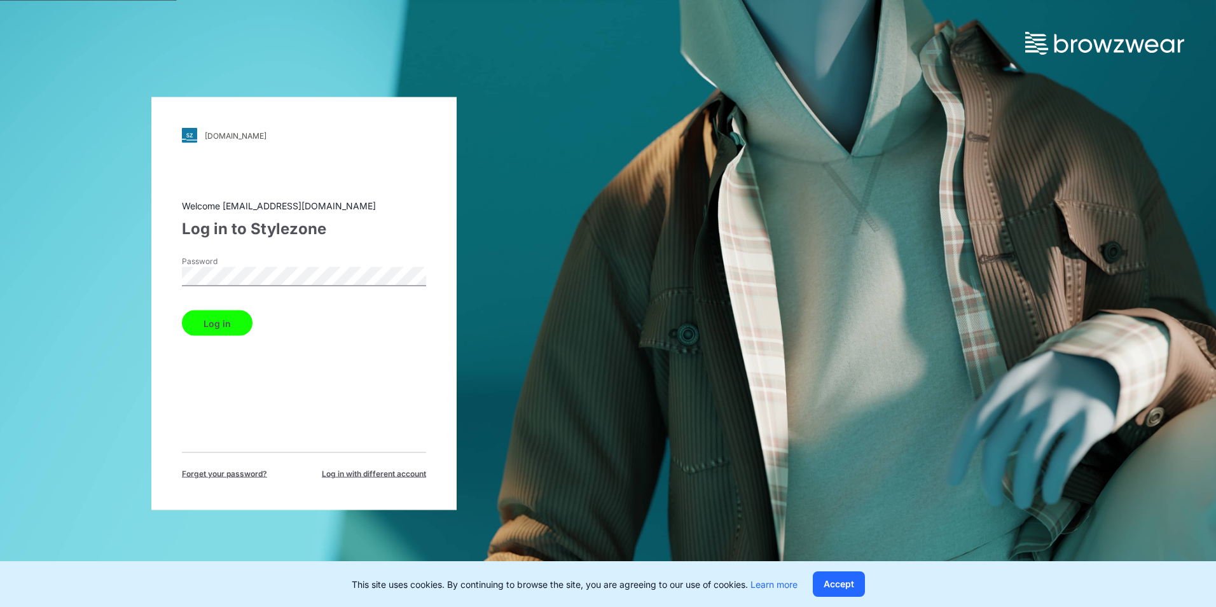
click at [186, 375] on div "Welcome hst070015@hansoll.com Log in to Stylezone Password Log in Forget your p…" at bounding box center [304, 339] width 244 height 281
drag, startPoint x: 228, startPoint y: 323, endPoint x: 592, endPoint y: 592, distance: 452.2
click at [231, 324] on button "Log in" at bounding box center [217, 322] width 71 height 25
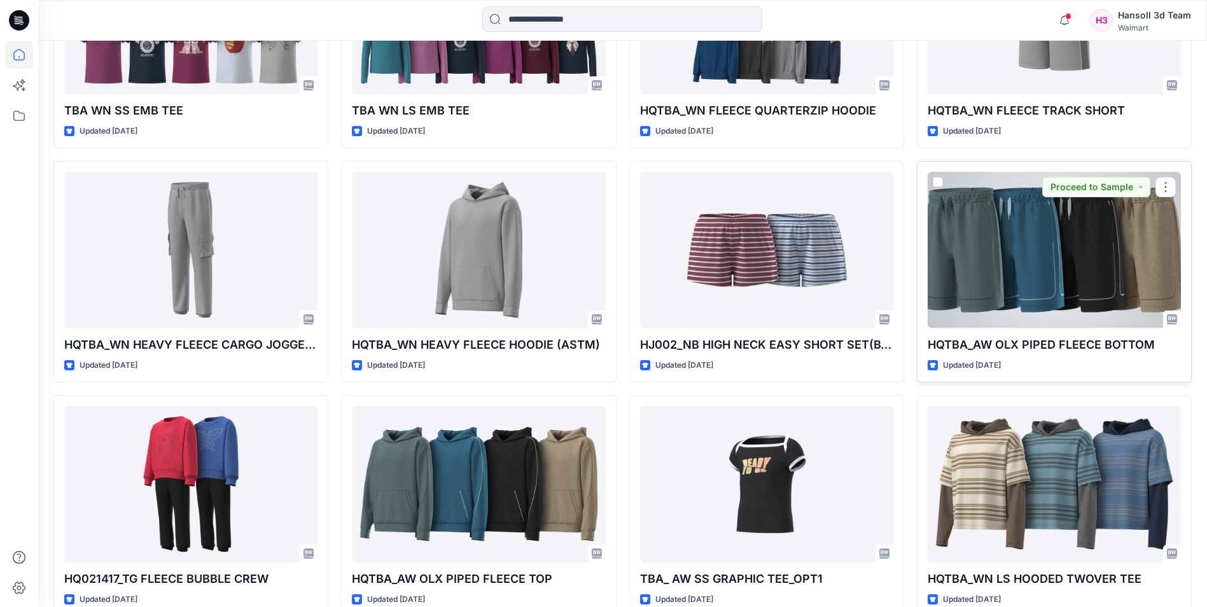
scroll to position [1886, 0]
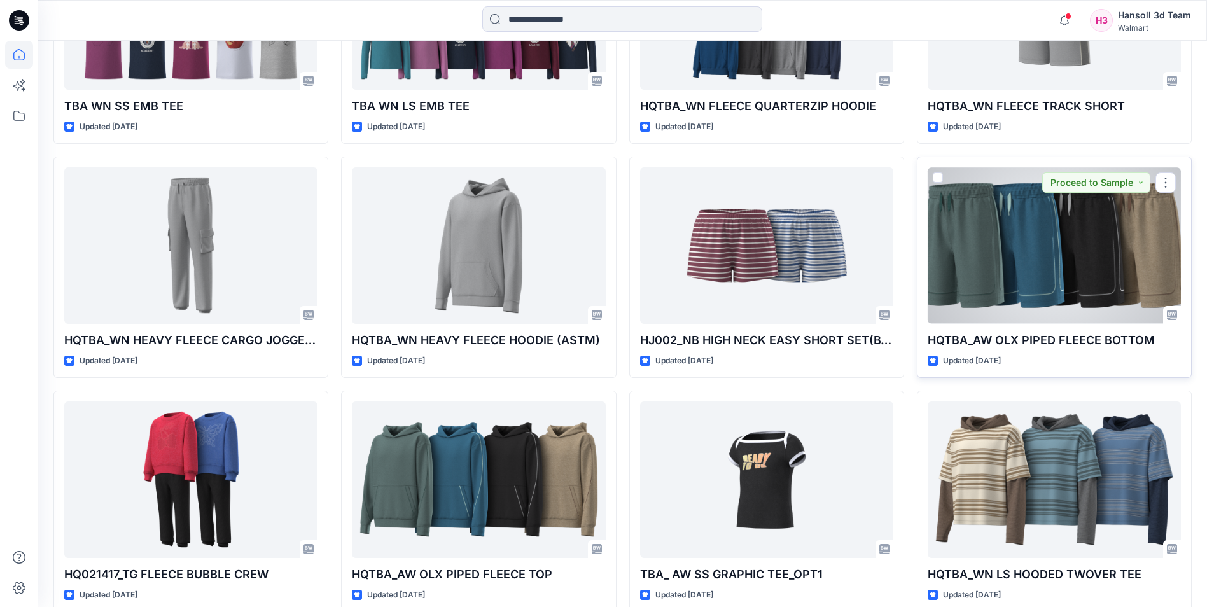
click at [1031, 269] on div at bounding box center [1053, 245] width 253 height 156
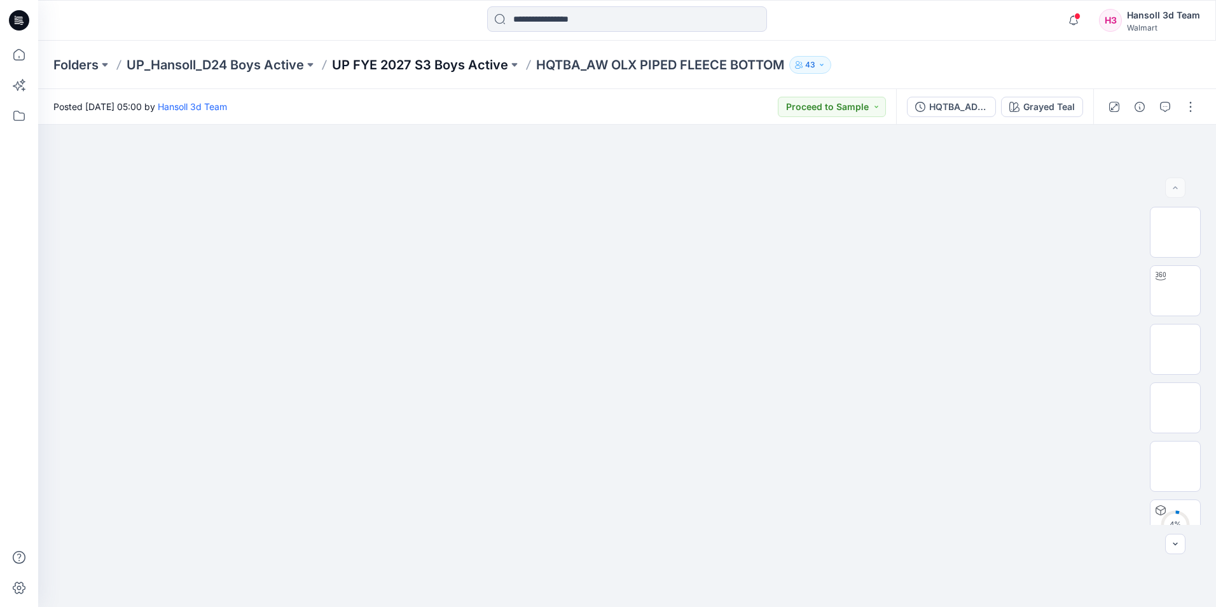
click at [464, 68] on p "UP FYE 2027 S3 Boys Active" at bounding box center [420, 65] width 176 height 18
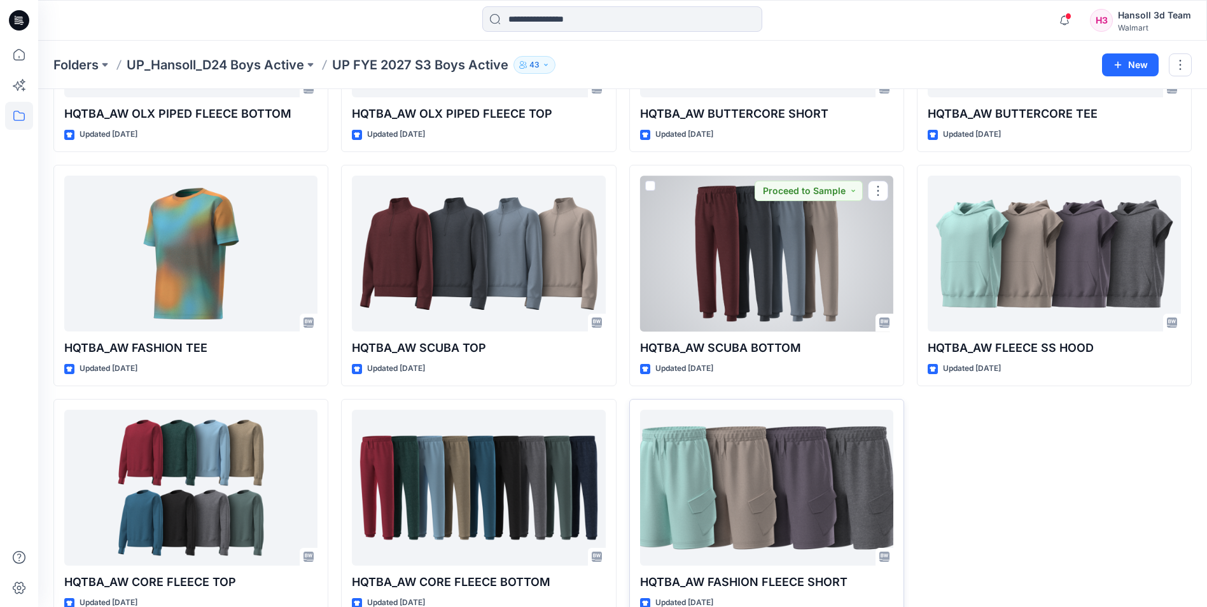
scroll to position [240, 0]
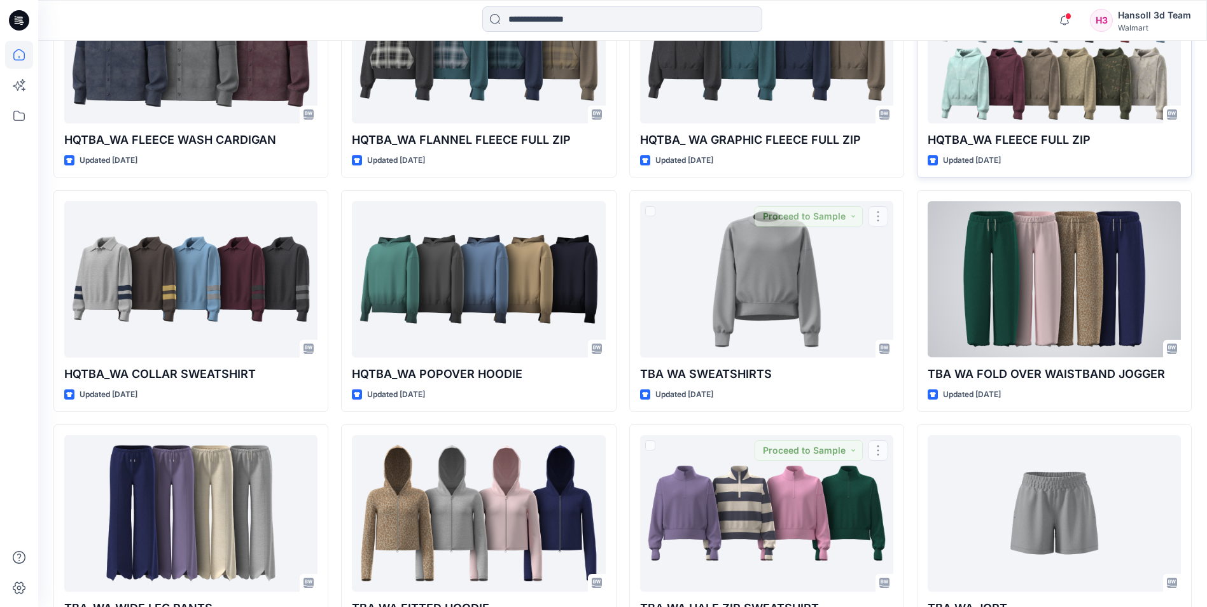
scroll to position [445, 0]
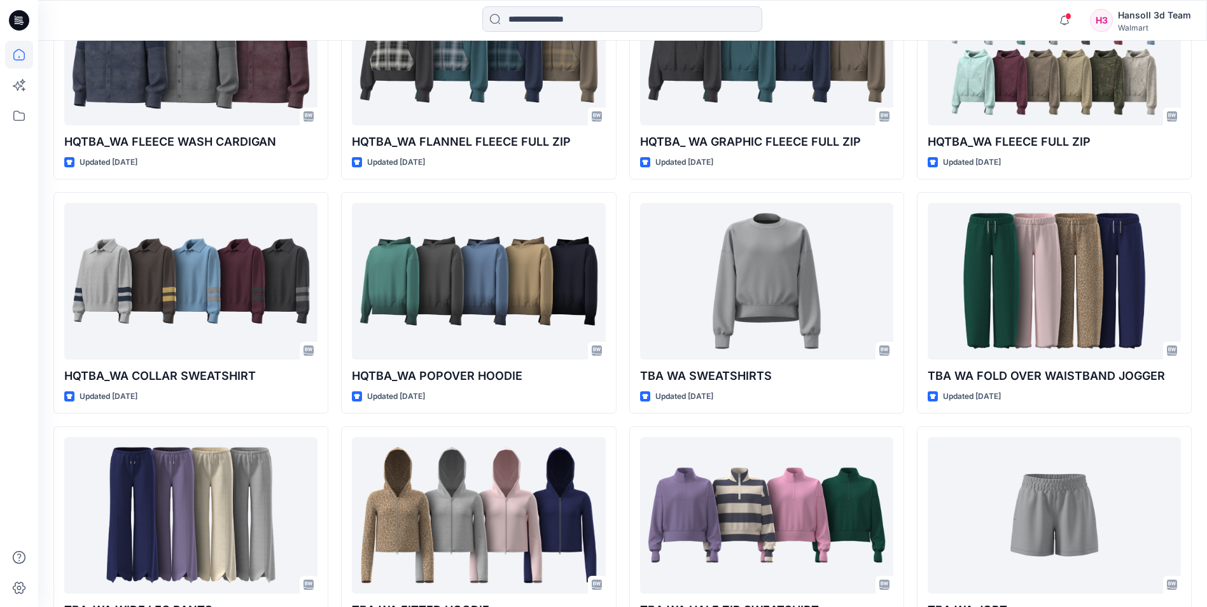
click at [1097, 19] on div "H3" at bounding box center [1101, 20] width 23 height 23
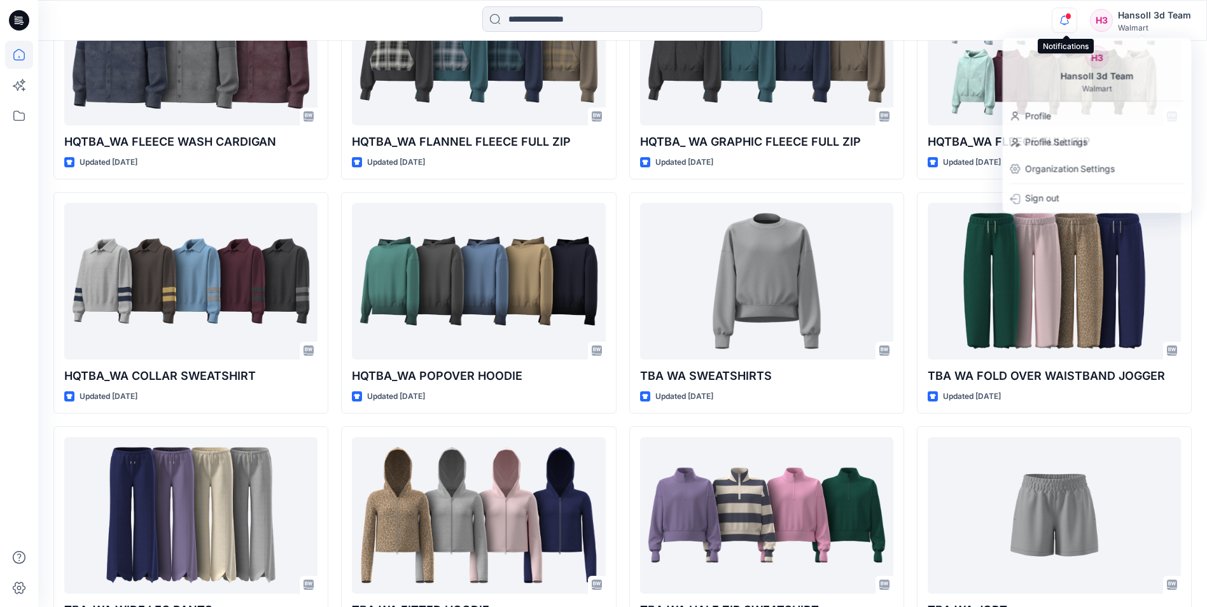
click at [1060, 20] on icon "button" at bounding box center [1064, 20] width 24 height 25
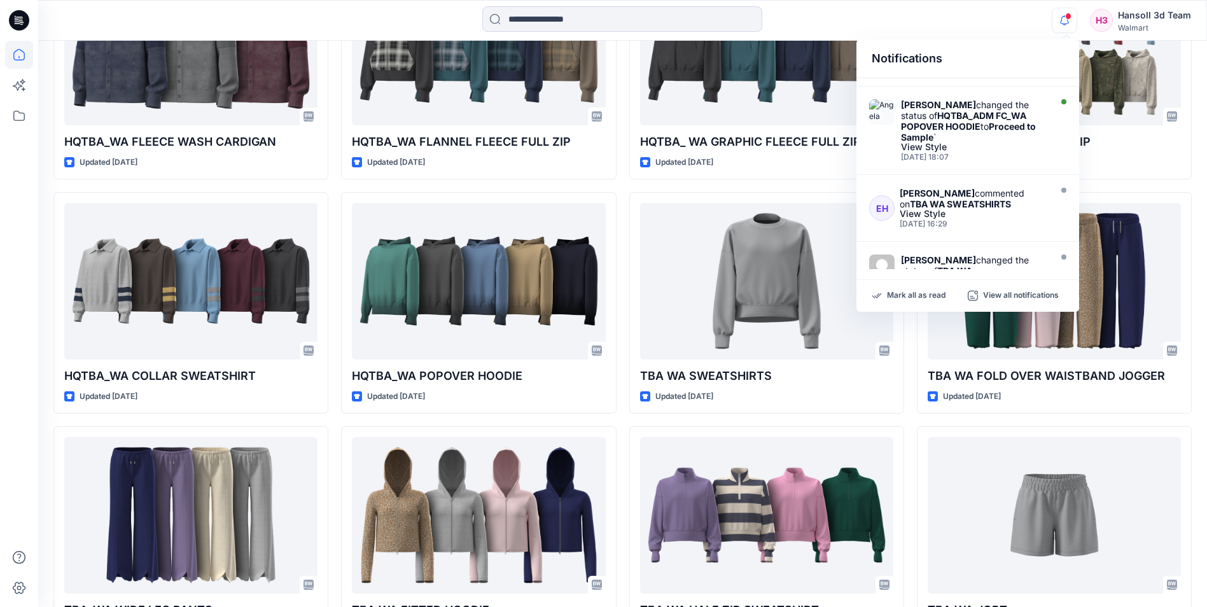
scroll to position [318, 0]
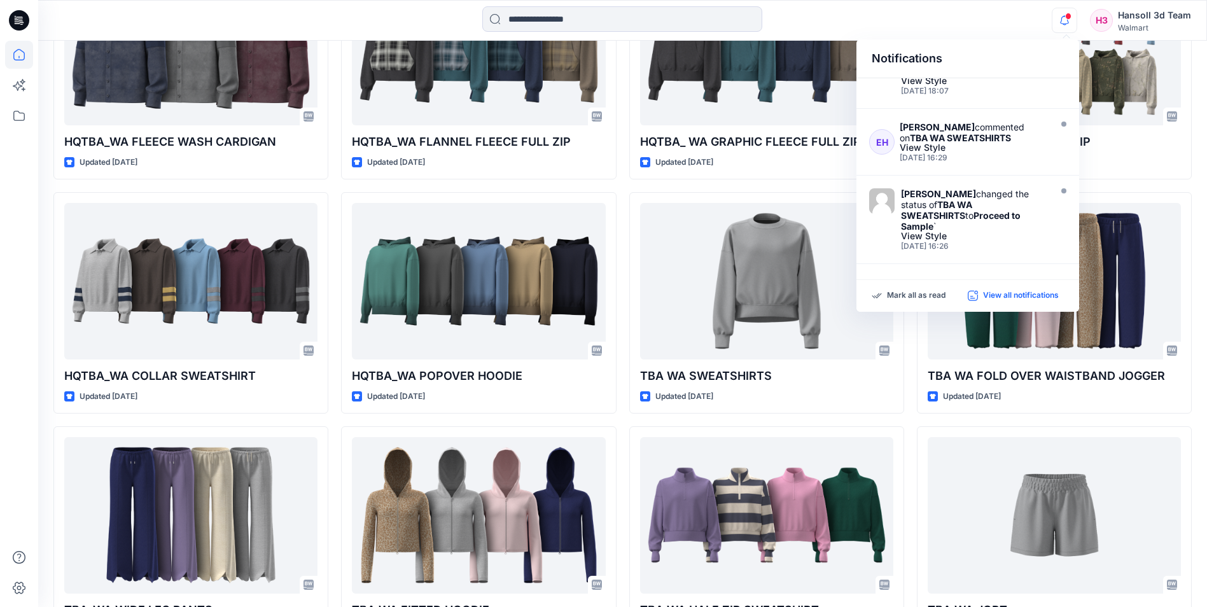
click at [987, 290] on p "View all notifications" at bounding box center [1021, 295] width 76 height 11
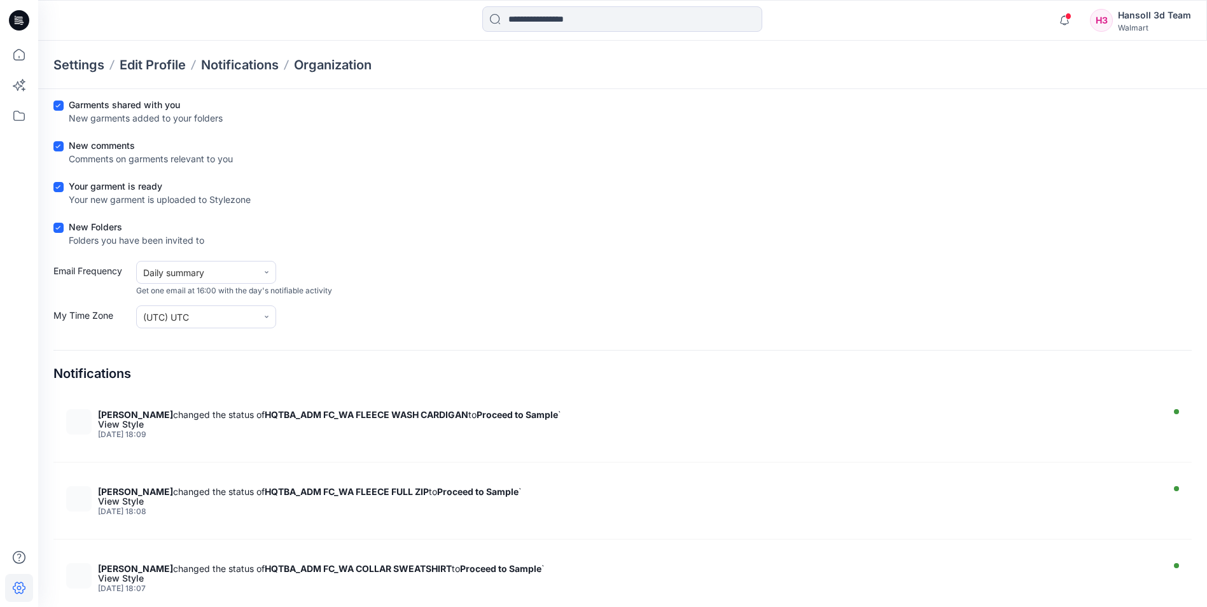
scroll to position [69, 0]
